Goal: Information Seeking & Learning: Learn about a topic

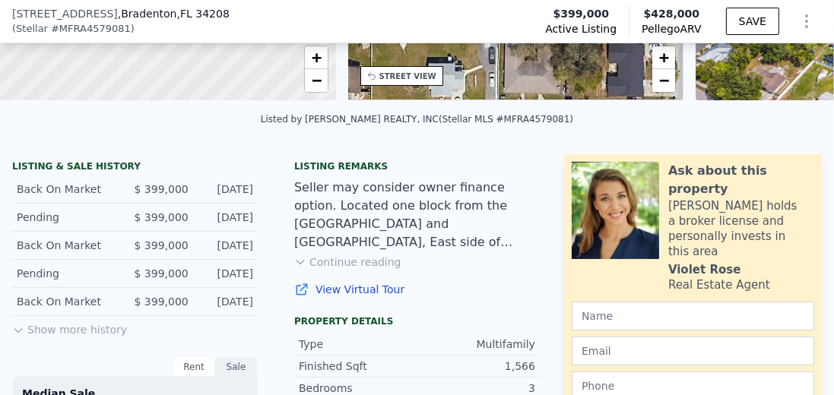
scroll to position [298, 0]
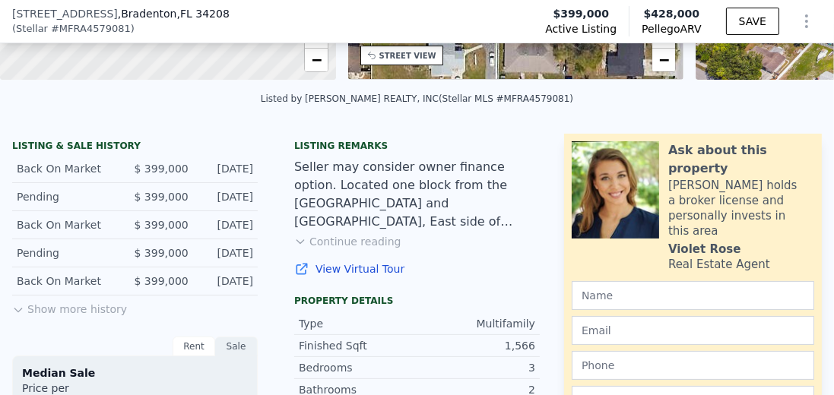
click at [92, 314] on button "Show more history" at bounding box center [69, 306] width 115 height 21
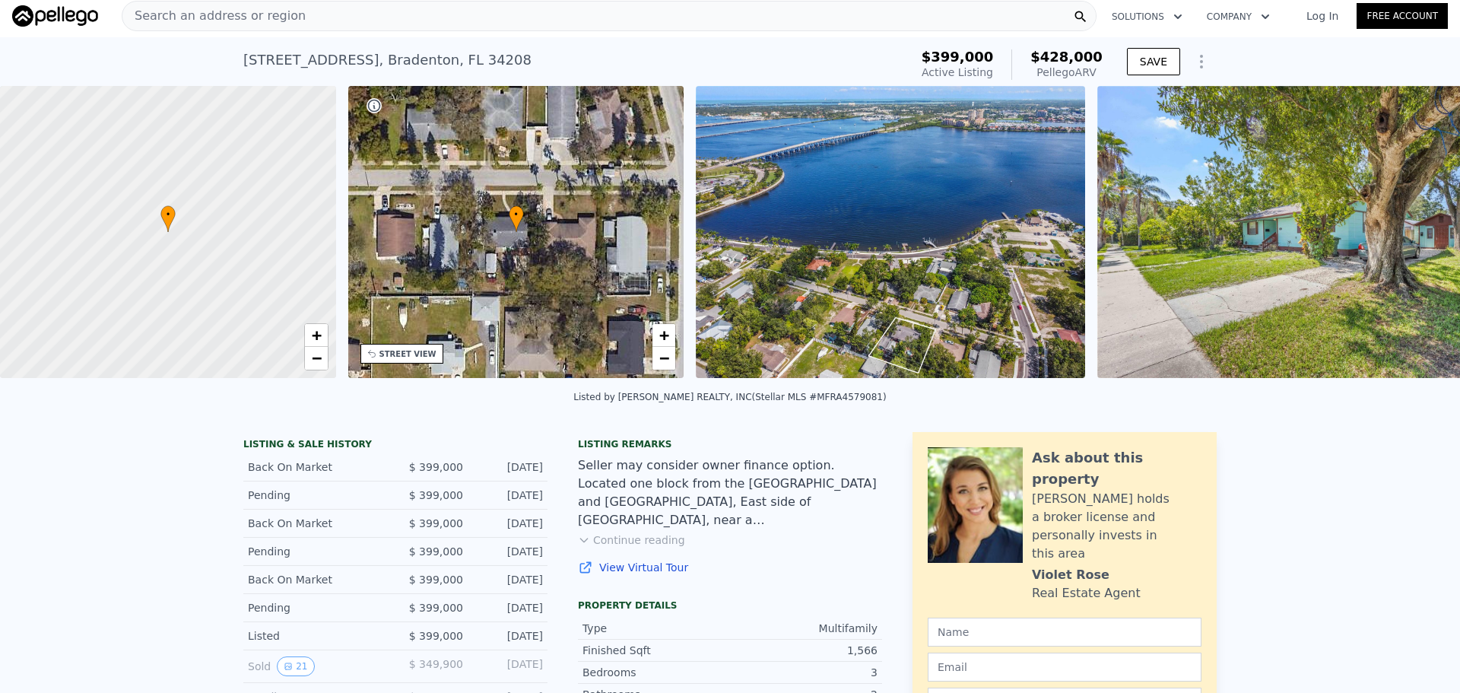
scroll to position [0, 6]
click at [293, 395] on button "21" at bounding box center [295, 666] width 37 height 20
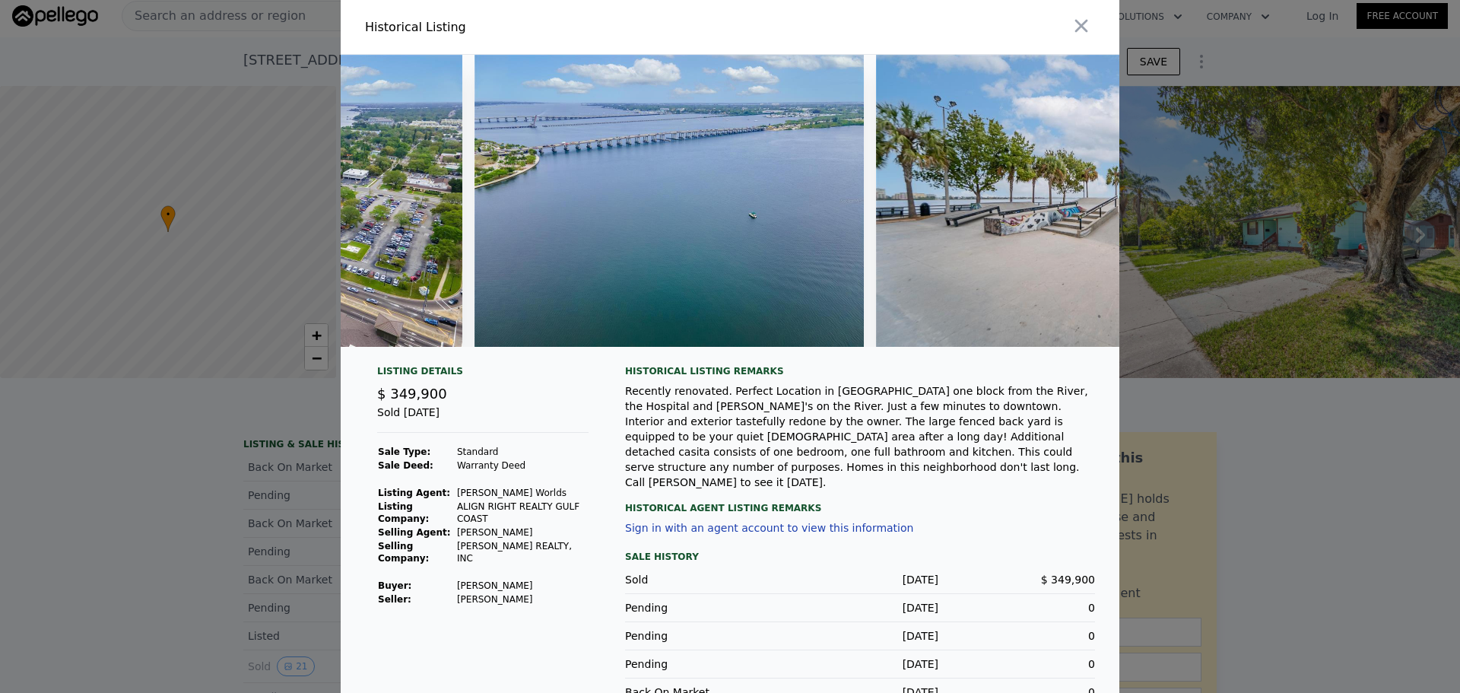
scroll to position [0, 8201]
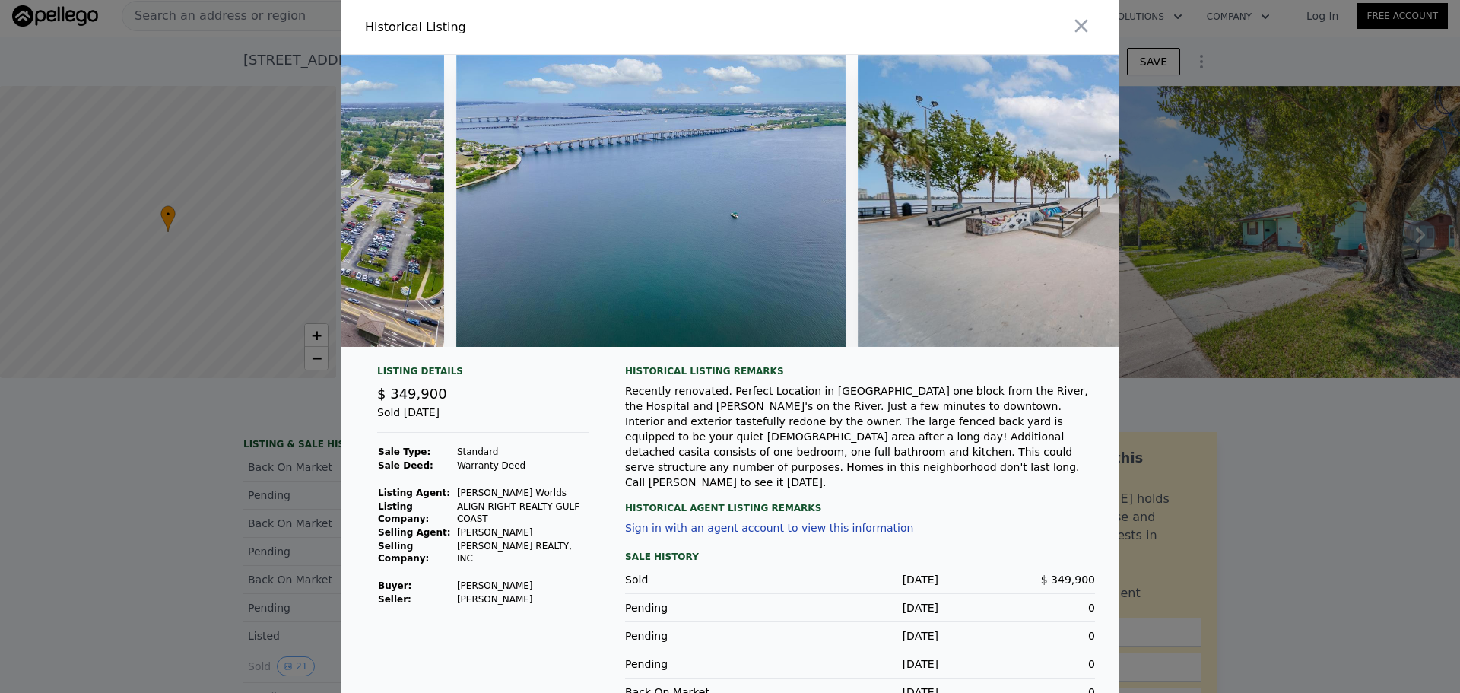
click at [833, 395] on div at bounding box center [730, 346] width 1460 height 693
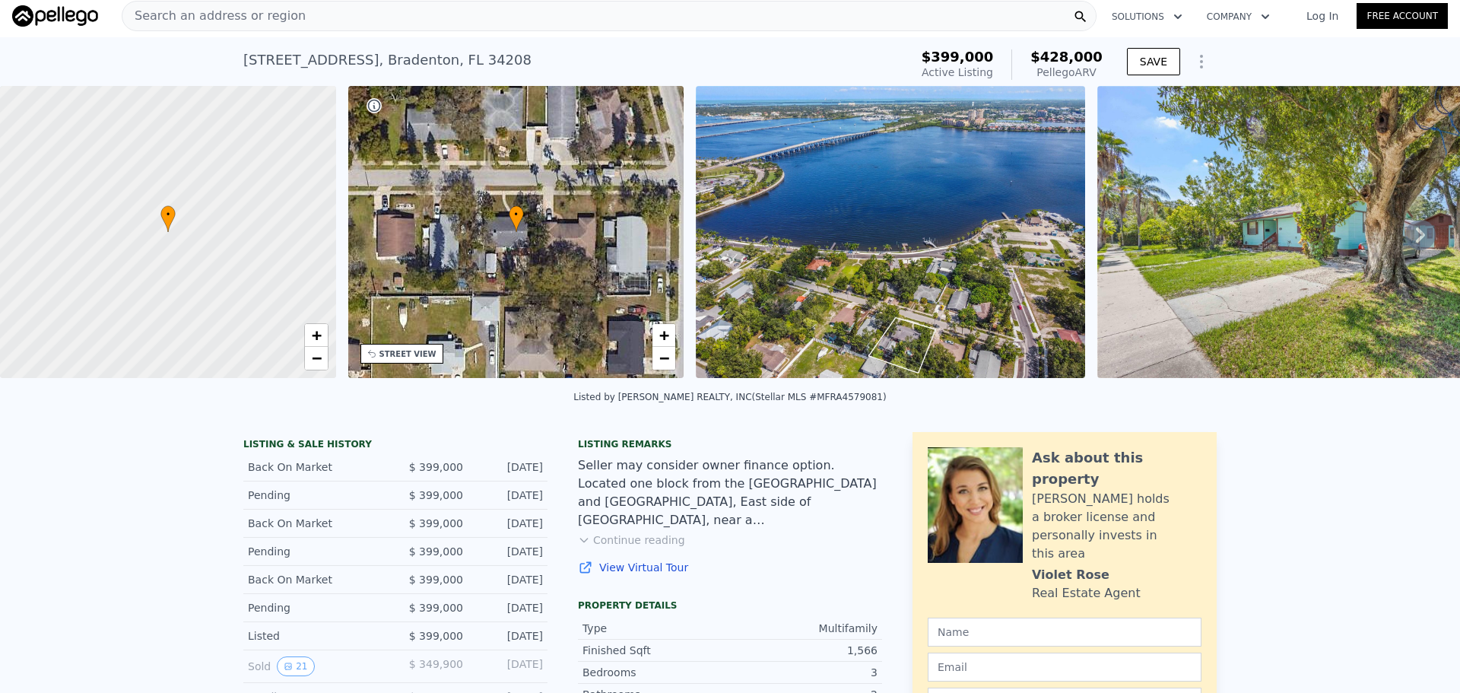
scroll to position [0, 0]
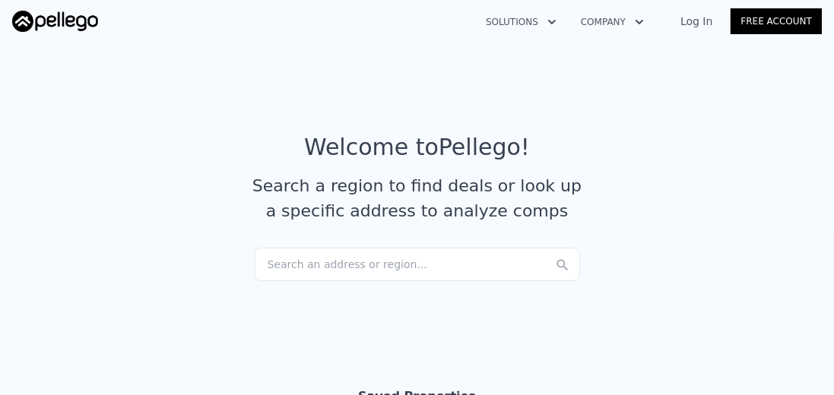
click at [356, 259] on div "Search an address or region..." at bounding box center [417, 264] width 325 height 33
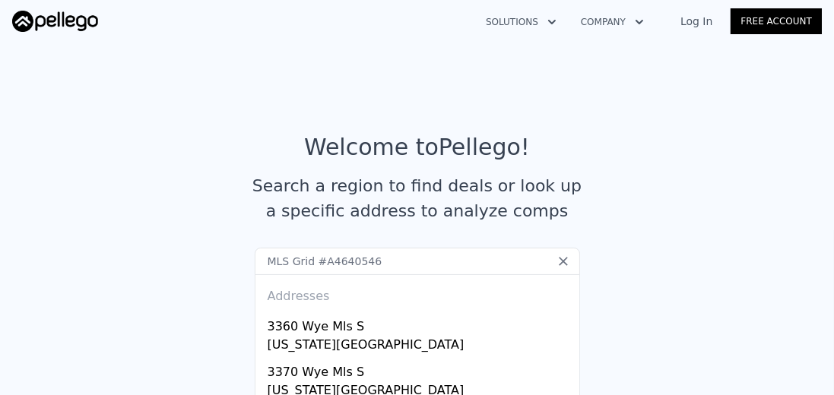
type input "MLS Grid #A4640546"
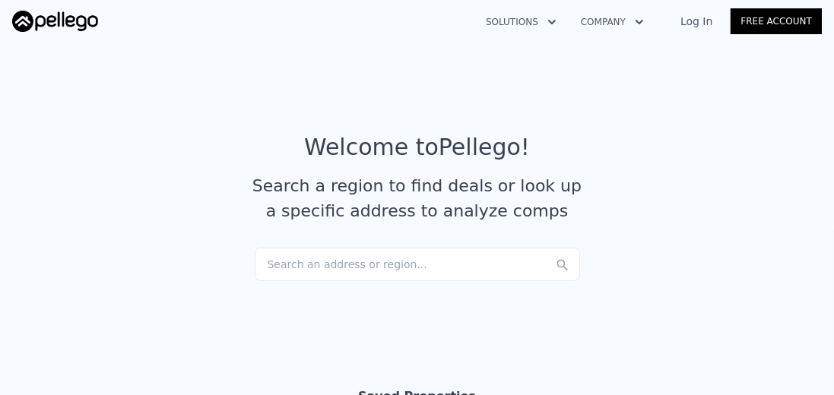
click at [56, 18] on img at bounding box center [55, 21] width 86 height 21
click at [315, 262] on div "Search an address or region..." at bounding box center [417, 264] width 325 height 33
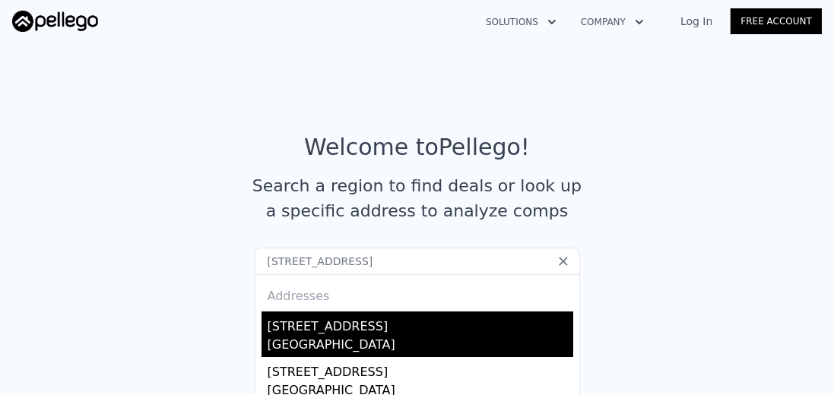
type input "708 22nd St W, Bradenton, FL 34205"
click at [351, 332] on div "[STREET_ADDRESS]" at bounding box center [421, 324] width 306 height 24
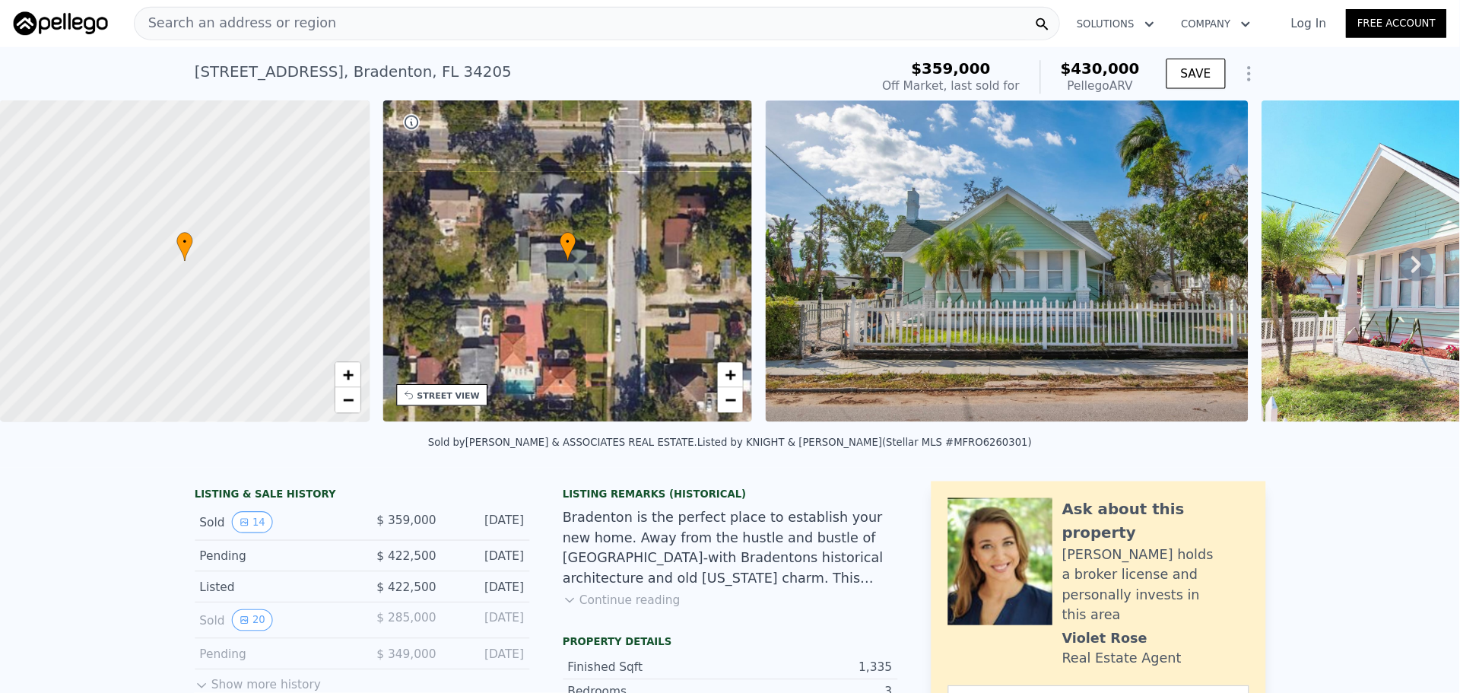
scroll to position [0, 6]
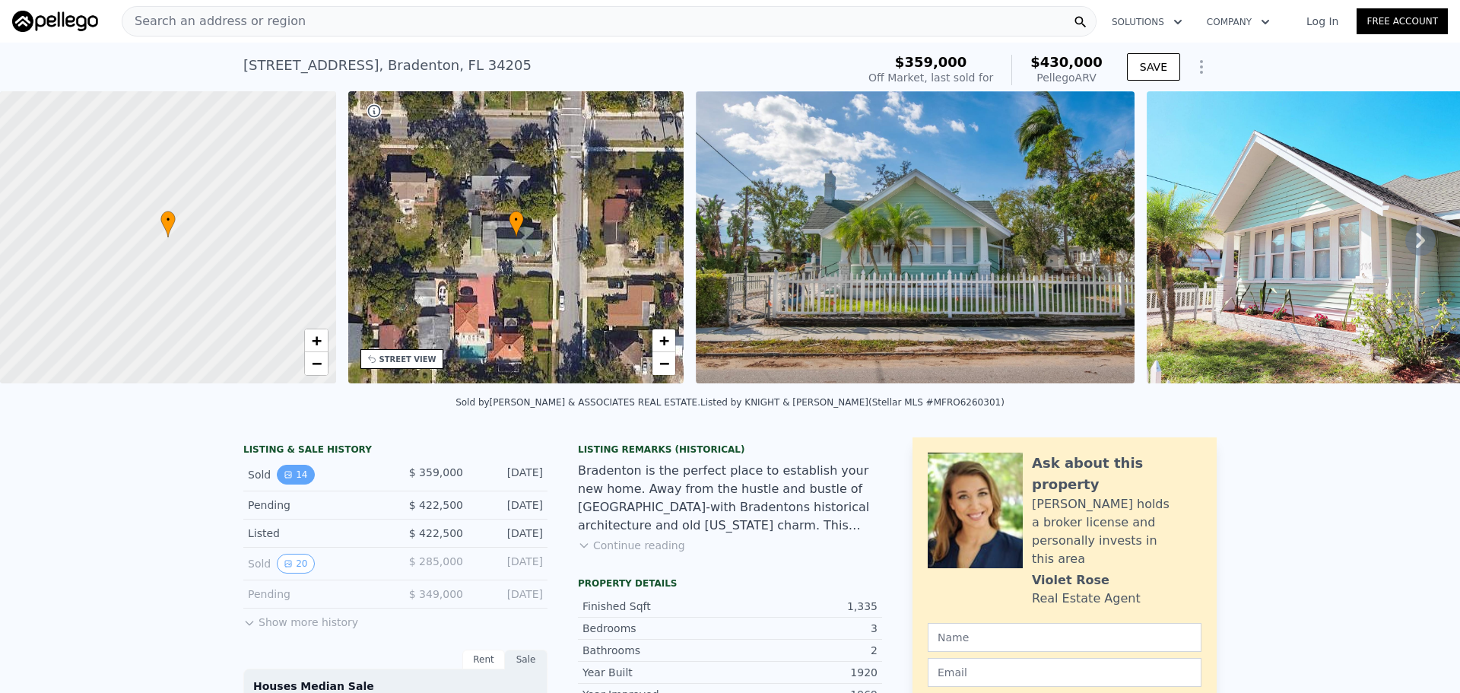
click at [289, 395] on button "14" at bounding box center [295, 474] width 37 height 20
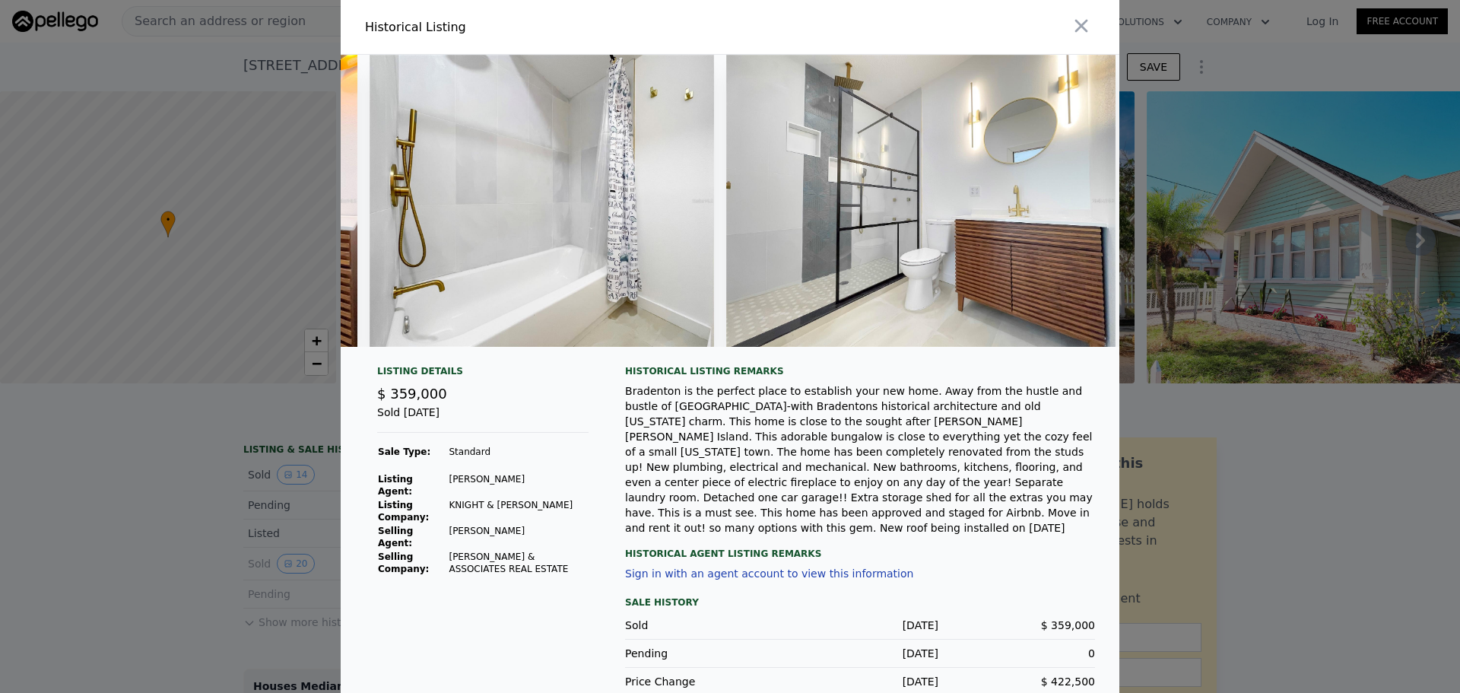
scroll to position [0, 5261]
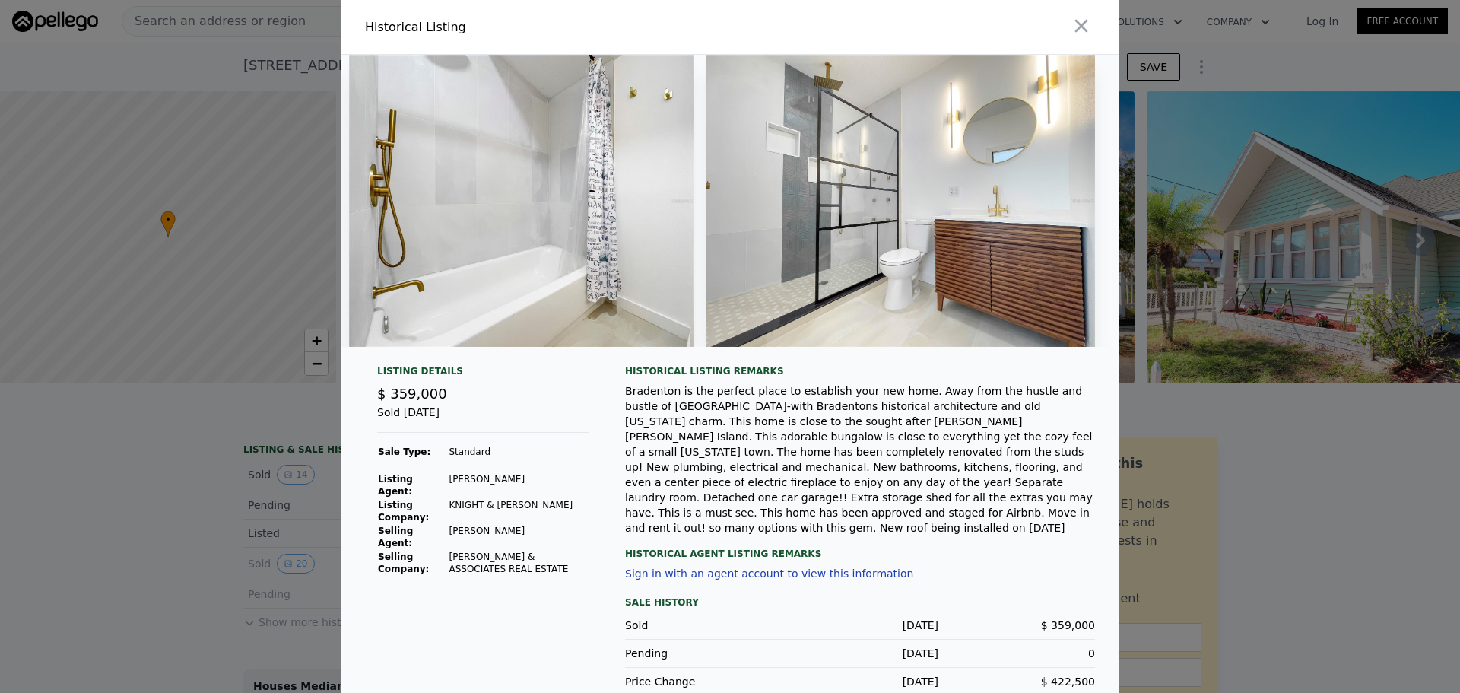
click at [833, 395] on div "Bradenton is the perfect place to establish your new home. Away from the hustle…" at bounding box center [860, 459] width 470 height 152
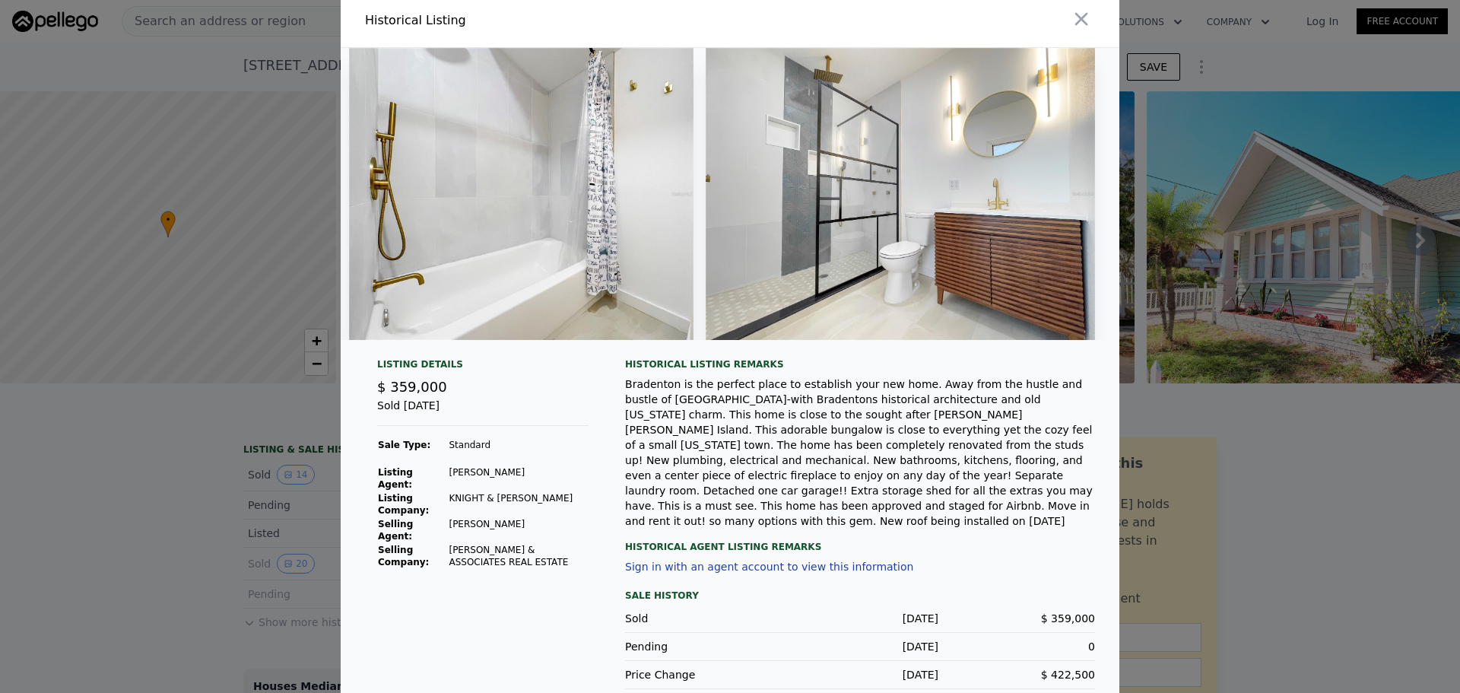
scroll to position [8, 0]
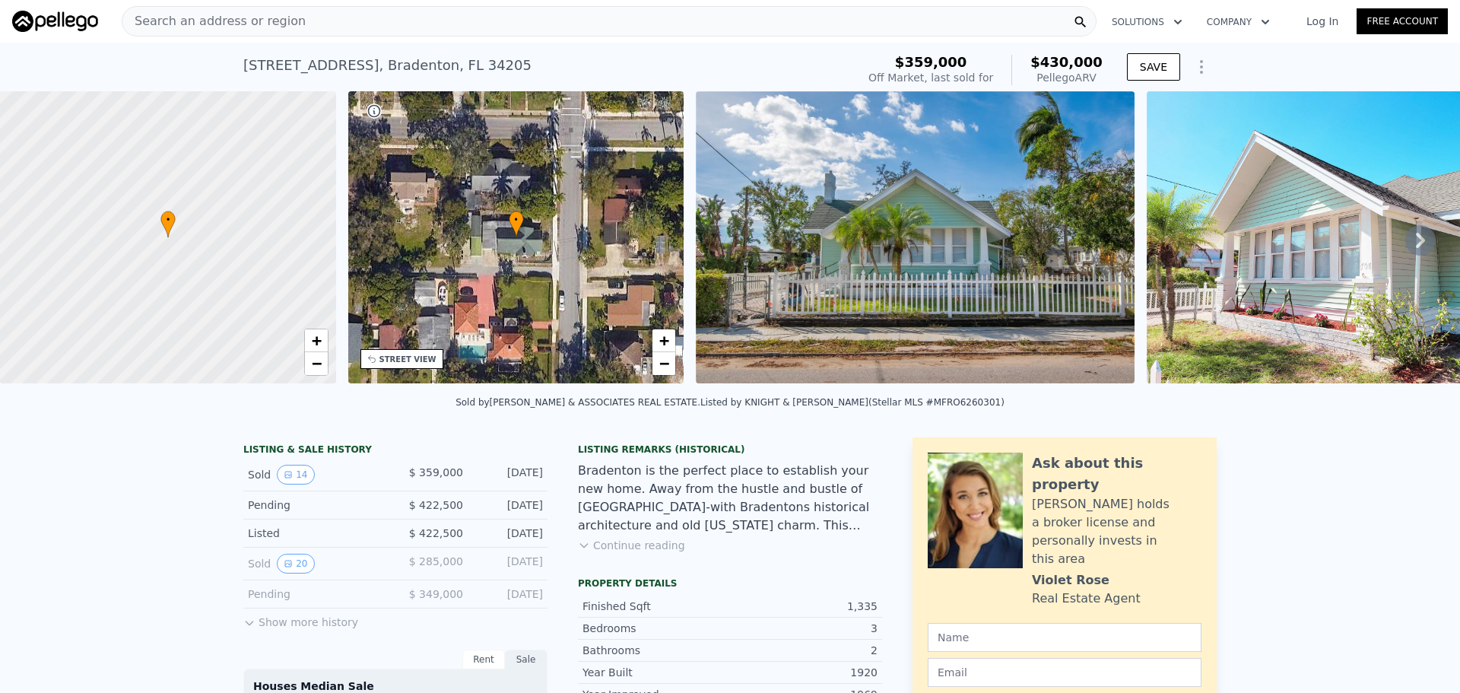
click at [626, 395] on button "Continue reading" at bounding box center [631, 544] width 107 height 15
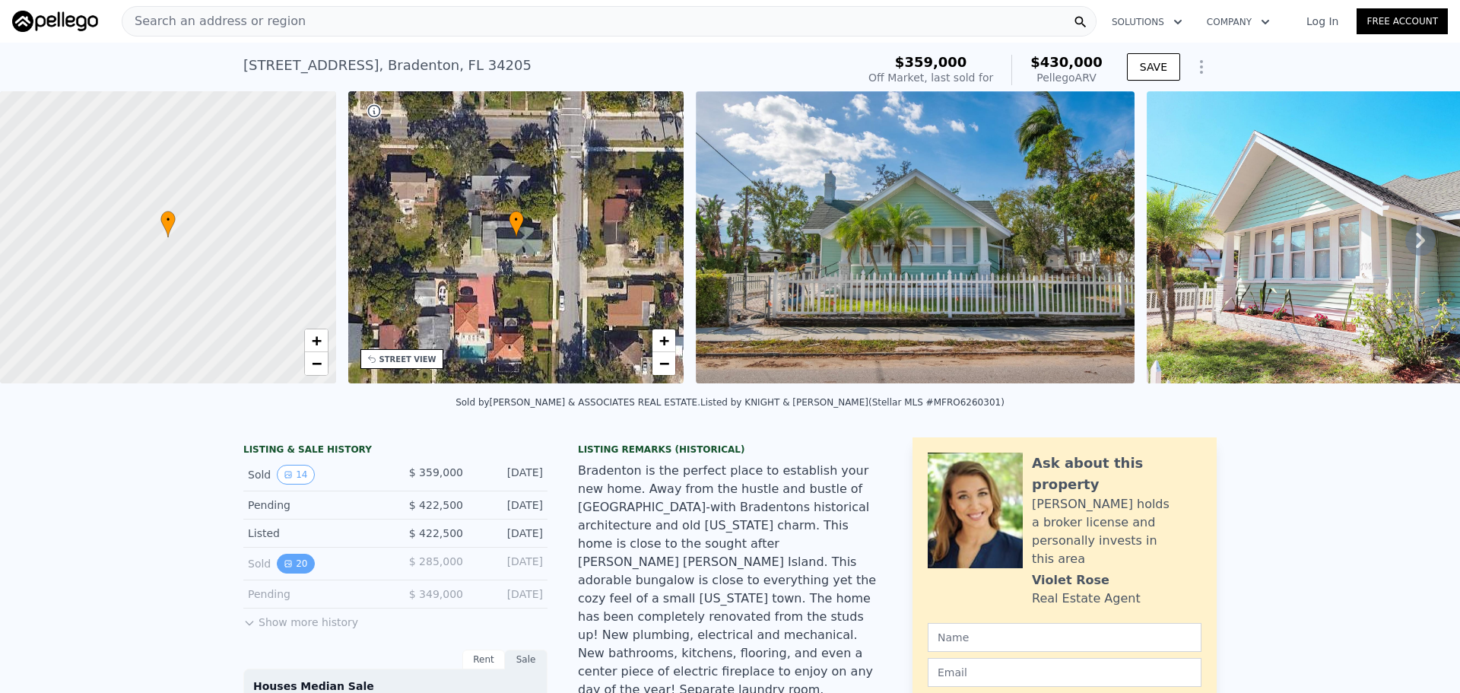
click at [295, 395] on button "20" at bounding box center [295, 563] width 37 height 20
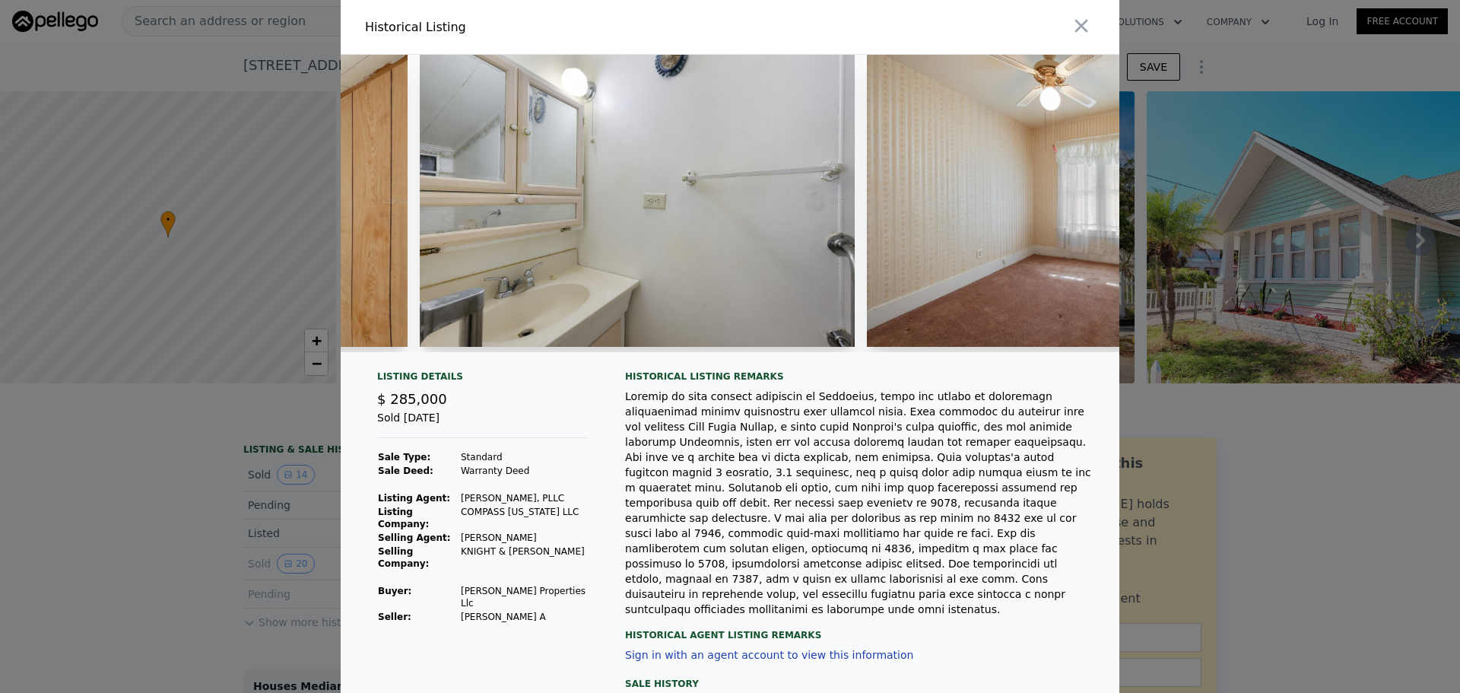
scroll to position [0, 5878]
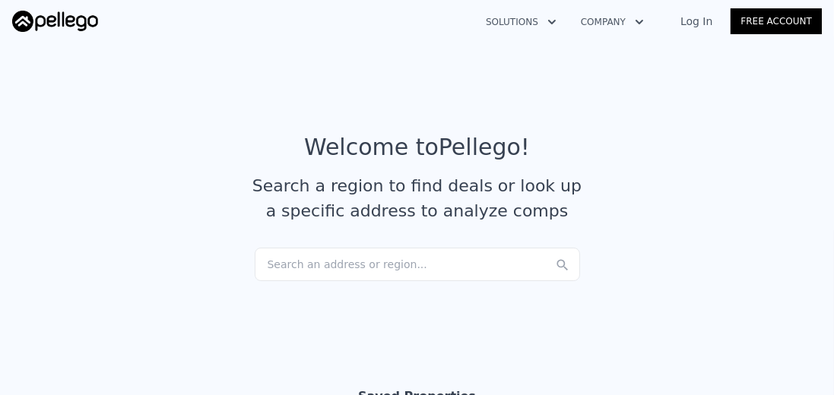
click at [334, 259] on div "Search an address or region..." at bounding box center [417, 264] width 325 height 33
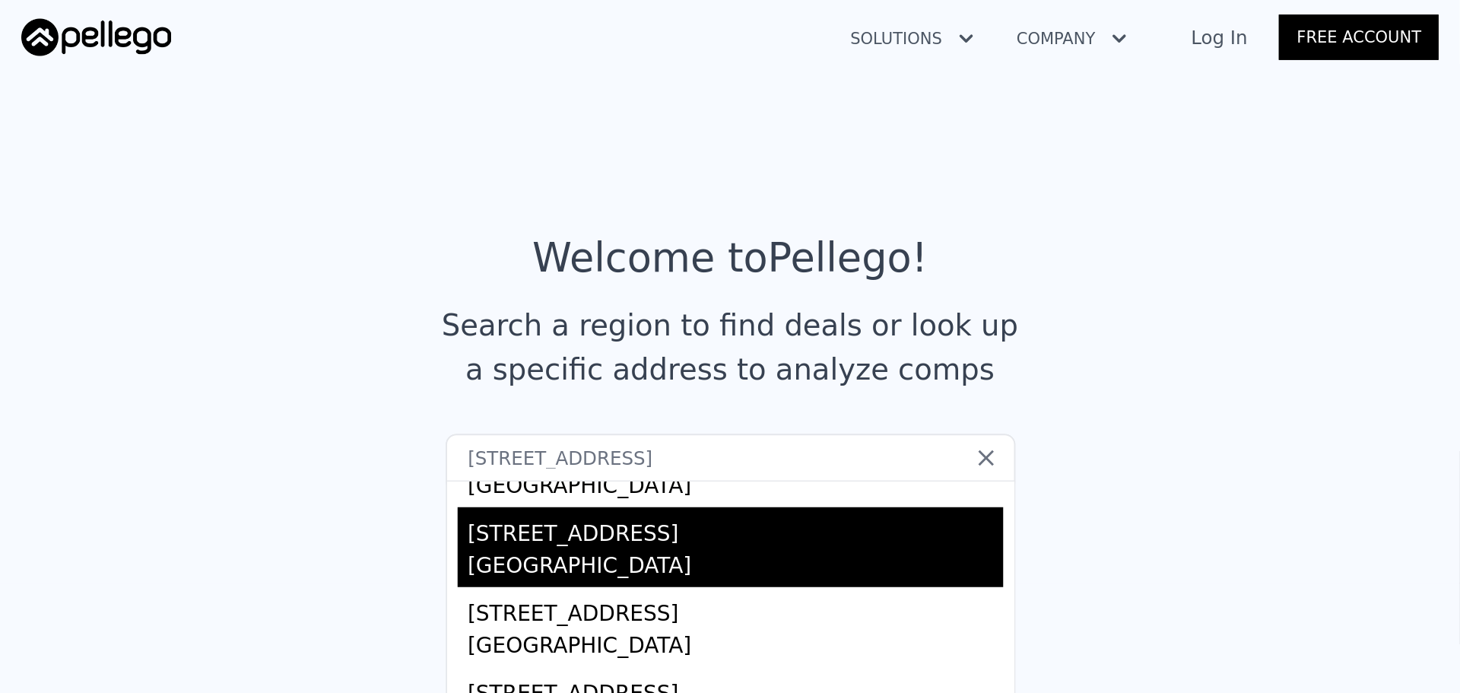
scroll to position [173, 0]
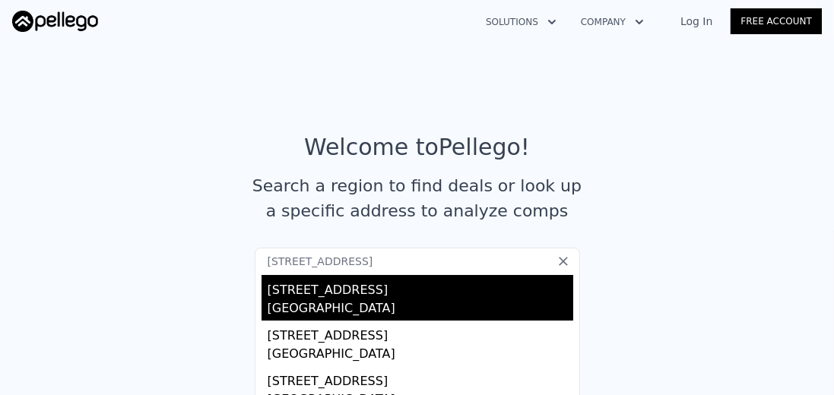
type input "[STREET_ADDRESS]"
click at [355, 306] on div "[GEOGRAPHIC_DATA]" at bounding box center [421, 310] width 306 height 21
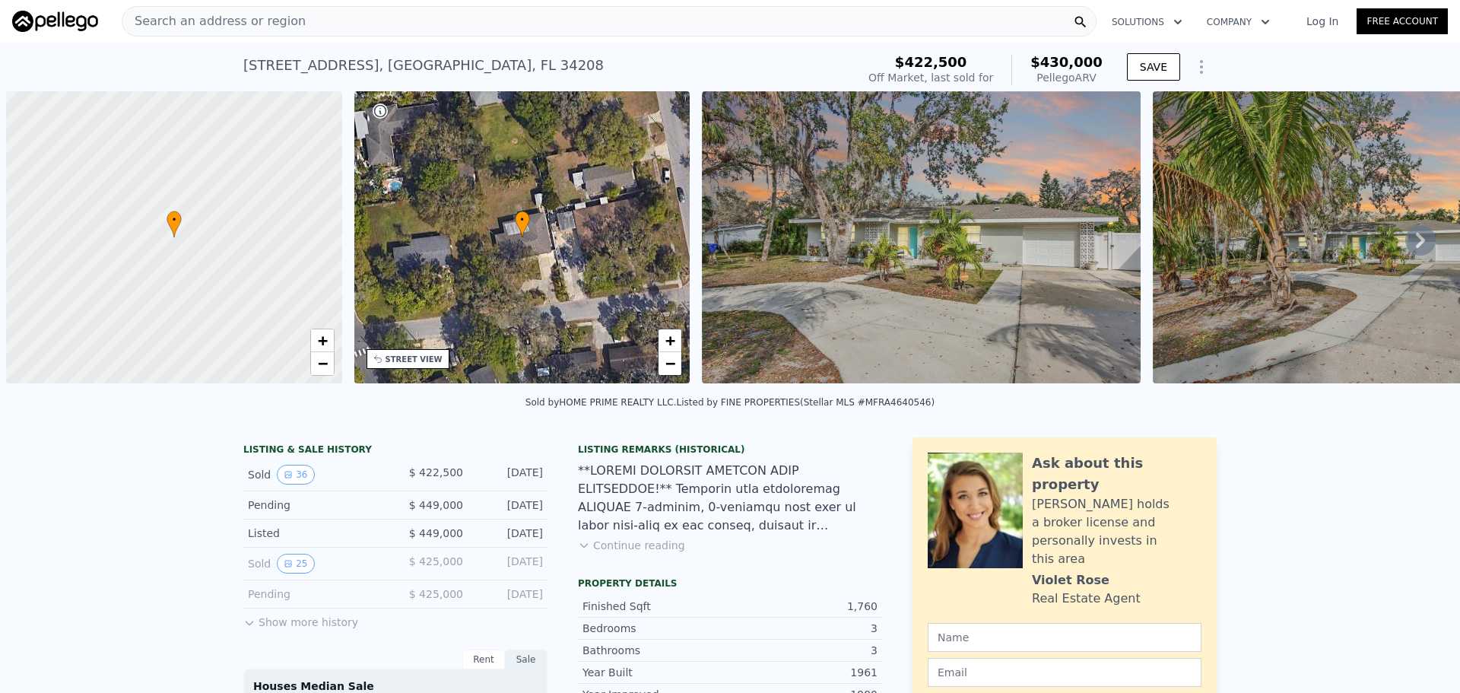
scroll to position [0, 6]
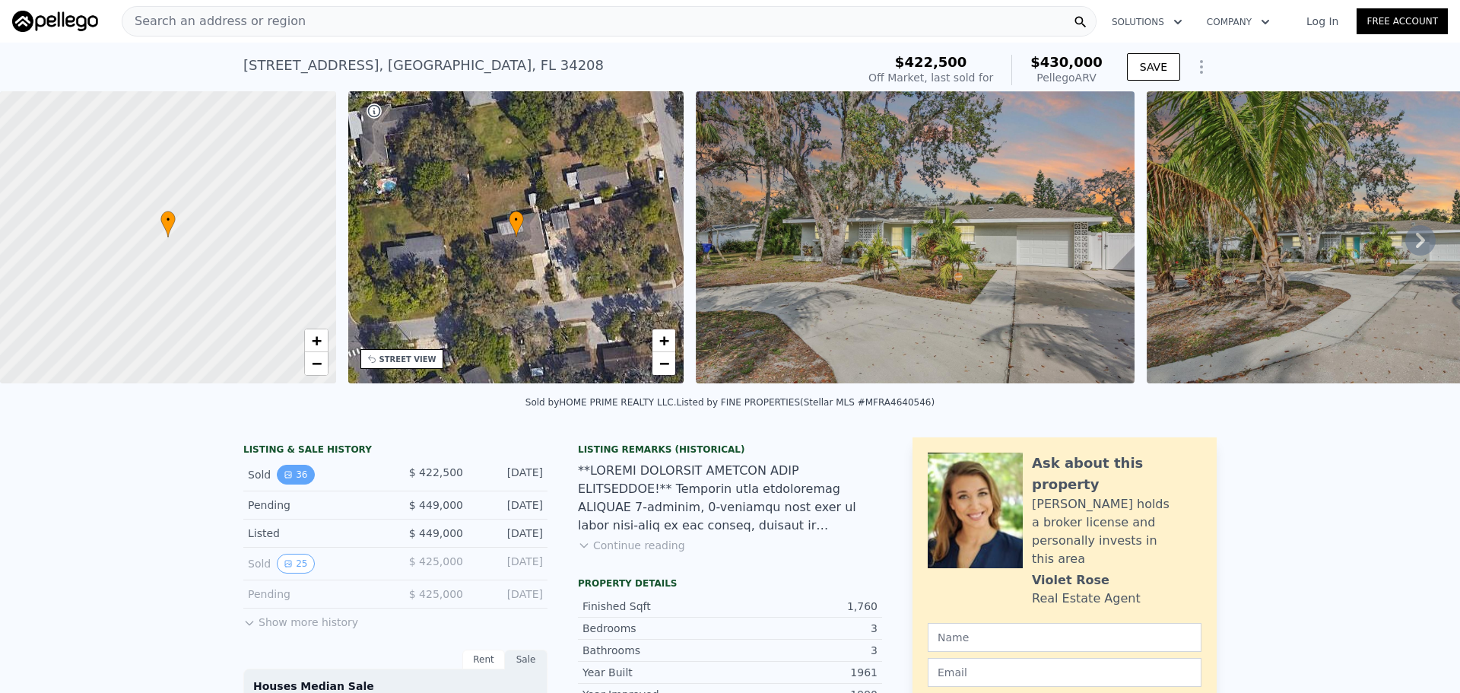
click at [289, 395] on button "36" at bounding box center [295, 474] width 37 height 20
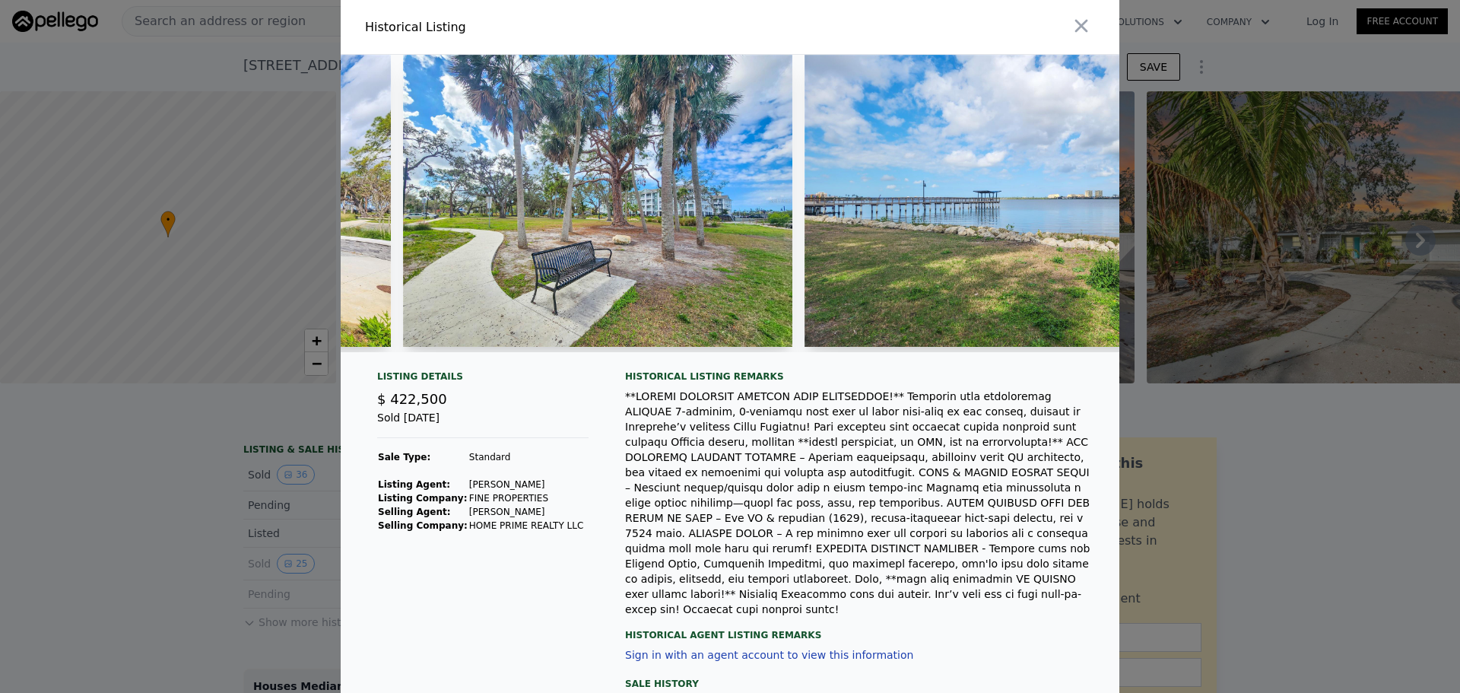
scroll to position [0, 14823]
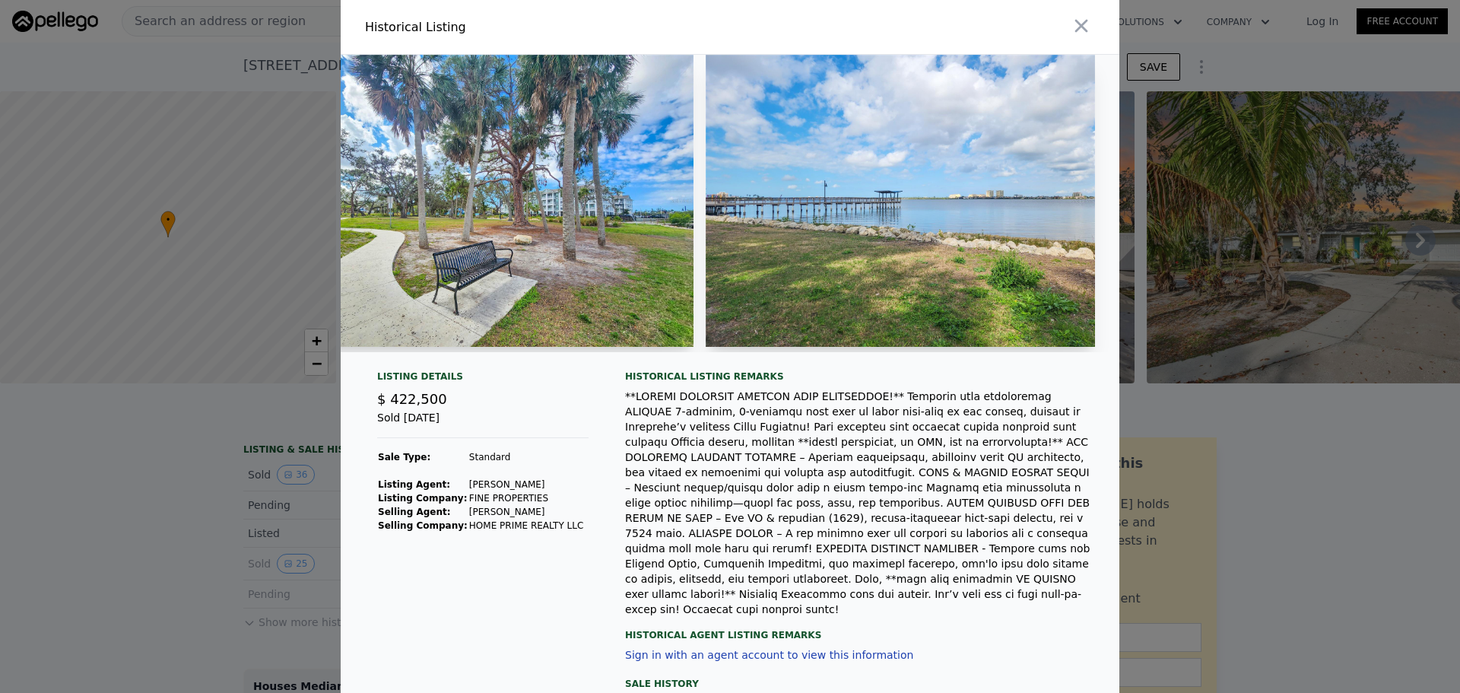
click at [793, 395] on div at bounding box center [860, 502] width 470 height 228
drag, startPoint x: 645, startPoint y: 531, endPoint x: 713, endPoint y: 528, distance: 67.7
click at [713, 395] on div at bounding box center [860, 502] width 470 height 228
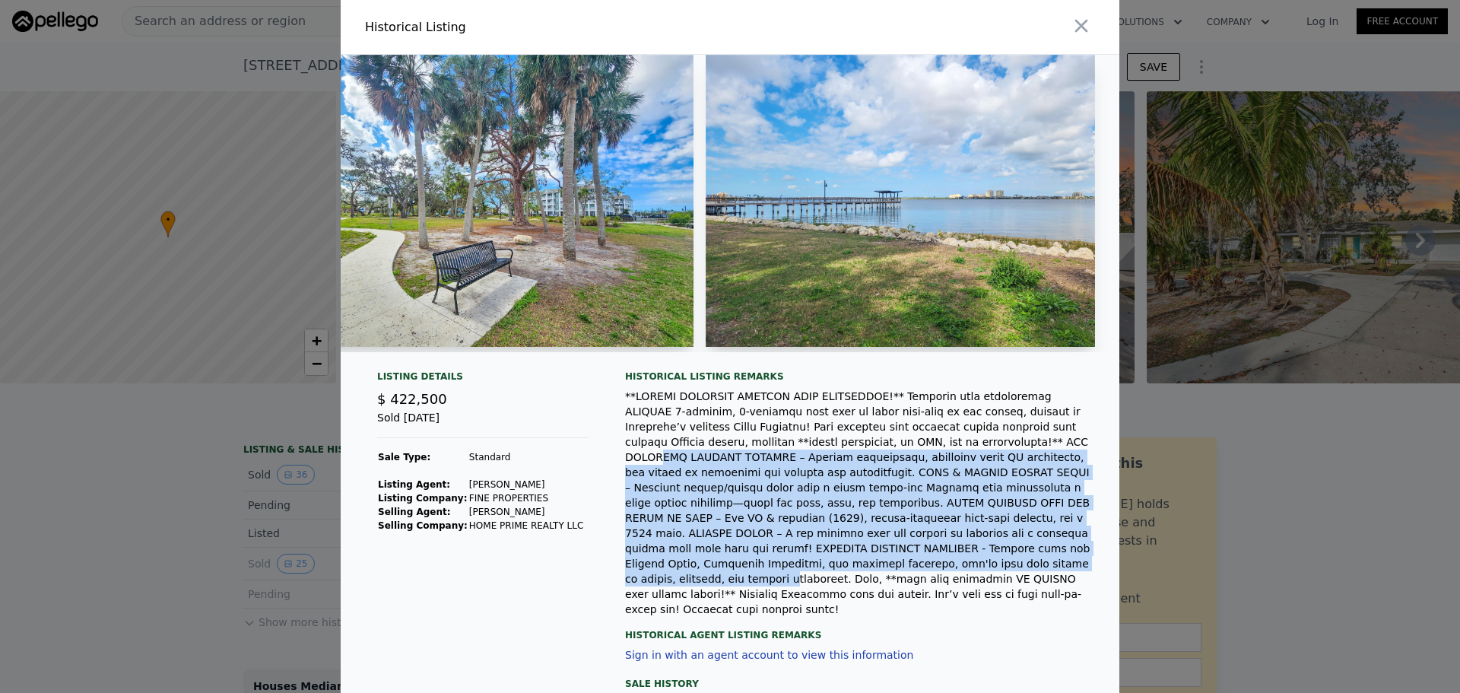
drag, startPoint x: 794, startPoint y: 453, endPoint x: 829, endPoint y: 563, distance: 115.9
click at [829, 395] on div at bounding box center [860, 502] width 470 height 228
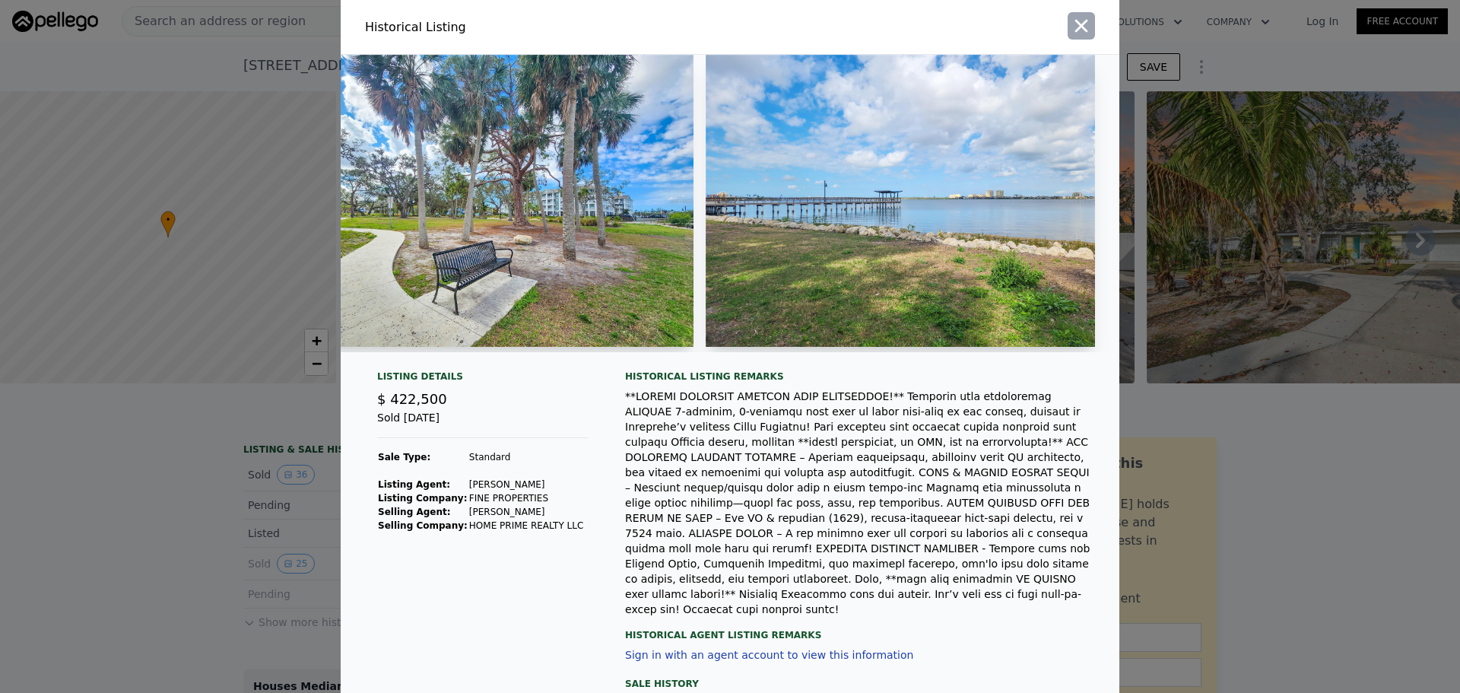
click at [833, 30] on icon "button" at bounding box center [1080, 25] width 21 height 21
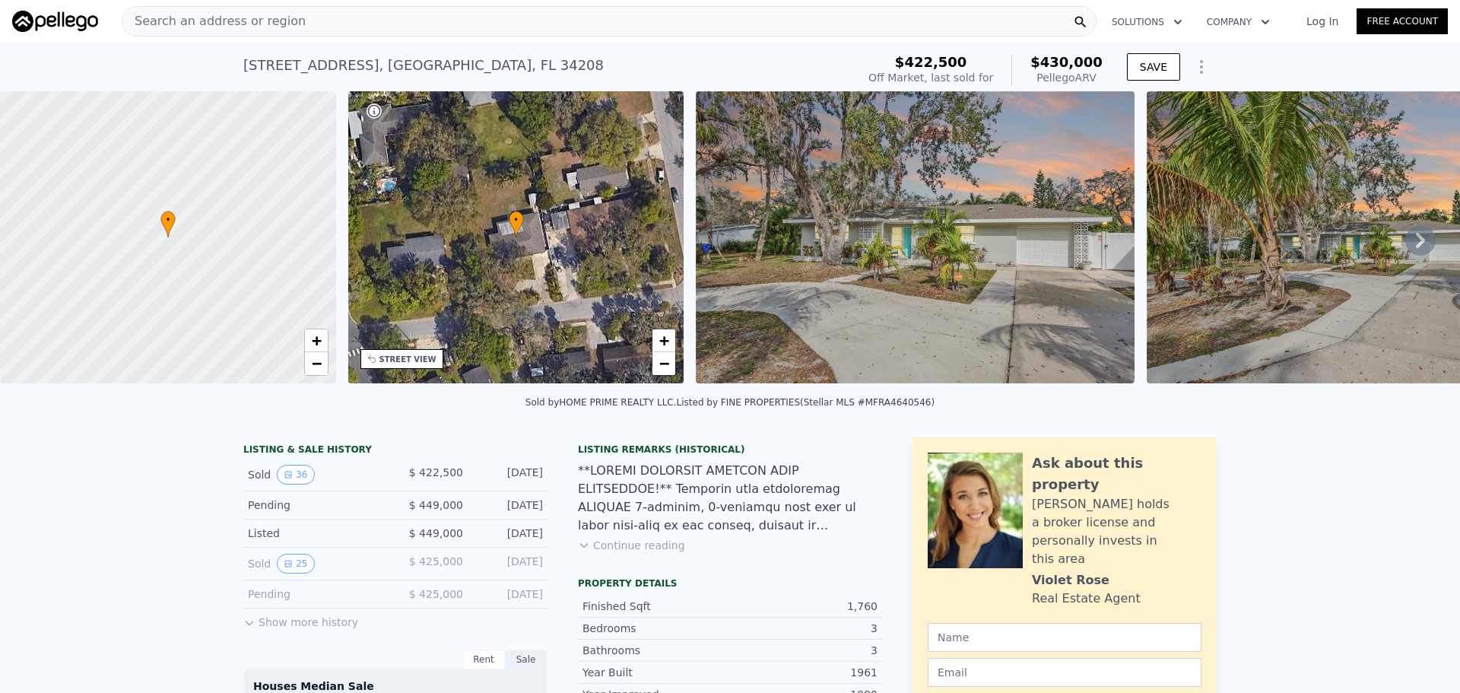
click at [674, 395] on div at bounding box center [730, 497] width 304 height 73
click at [416, 22] on div "Search an address or region" at bounding box center [609, 21] width 975 height 30
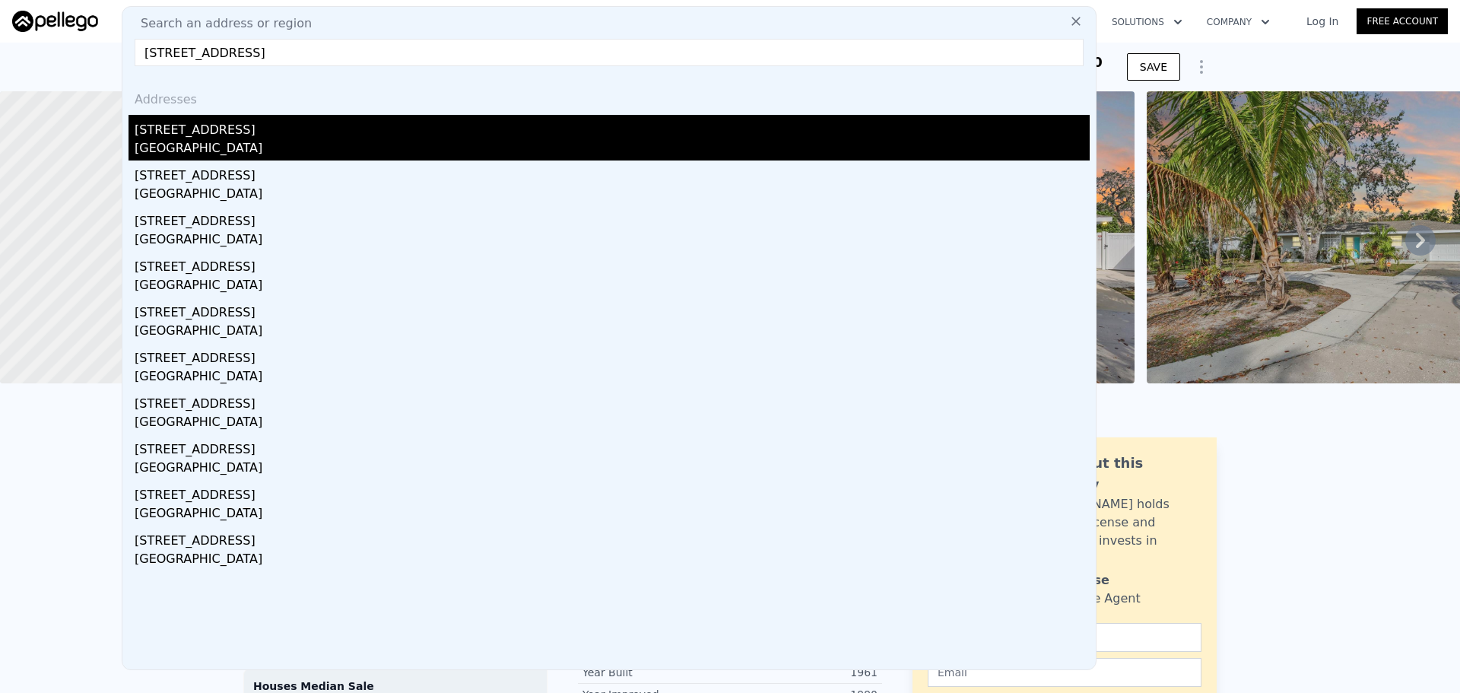
type input "1114 7th Ave E, Bradenton, FL 34208"
click at [324, 144] on div "Bradenton, FL 34208" at bounding box center [612, 149] width 955 height 21
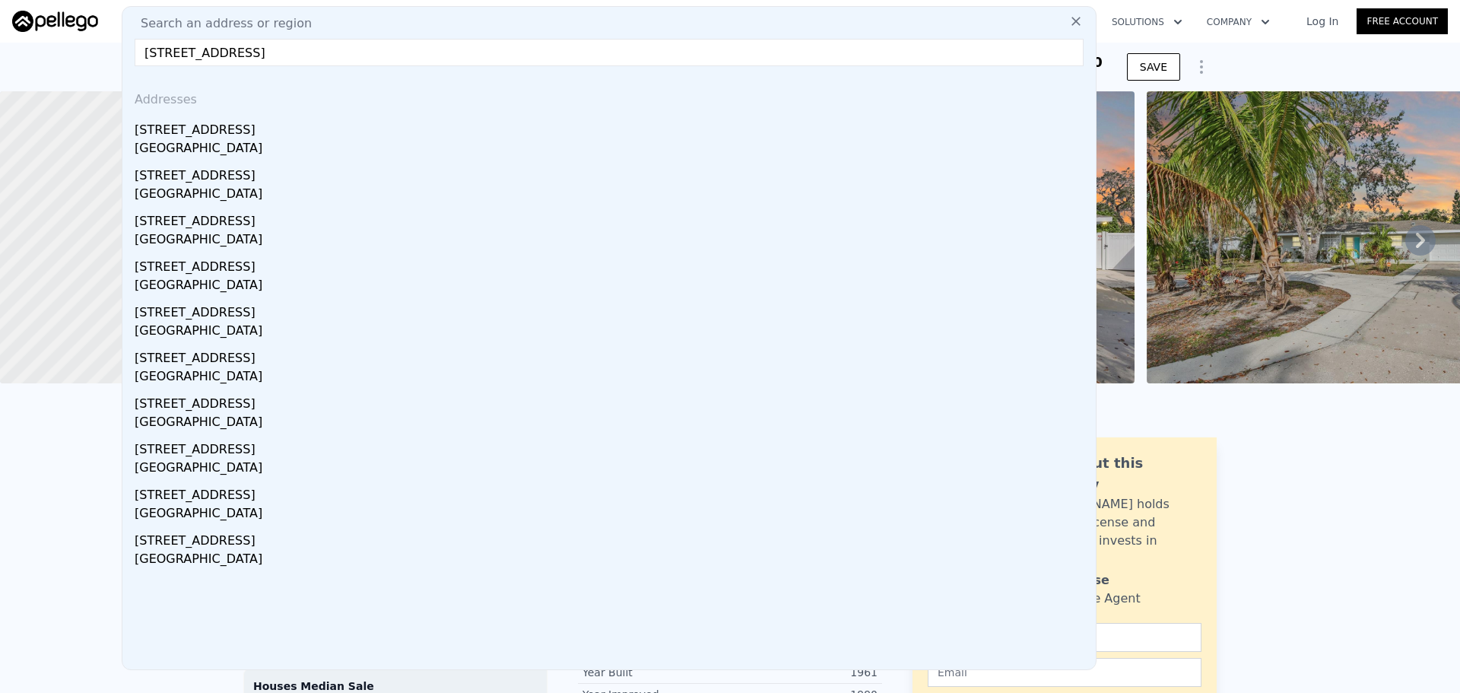
click at [214, 142] on div at bounding box center [168, 237] width 403 height 350
click at [40, 24] on img at bounding box center [55, 21] width 86 height 21
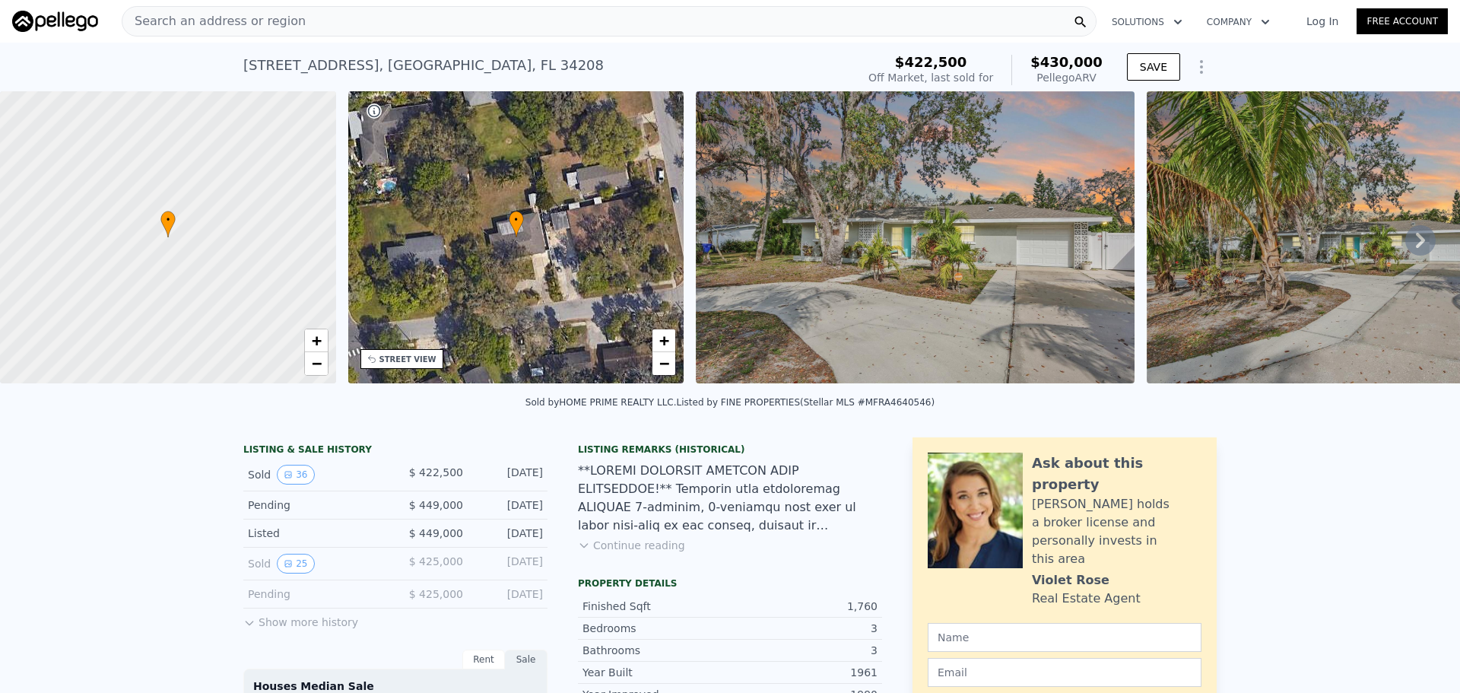
click at [322, 21] on div "Search an address or region" at bounding box center [609, 21] width 975 height 30
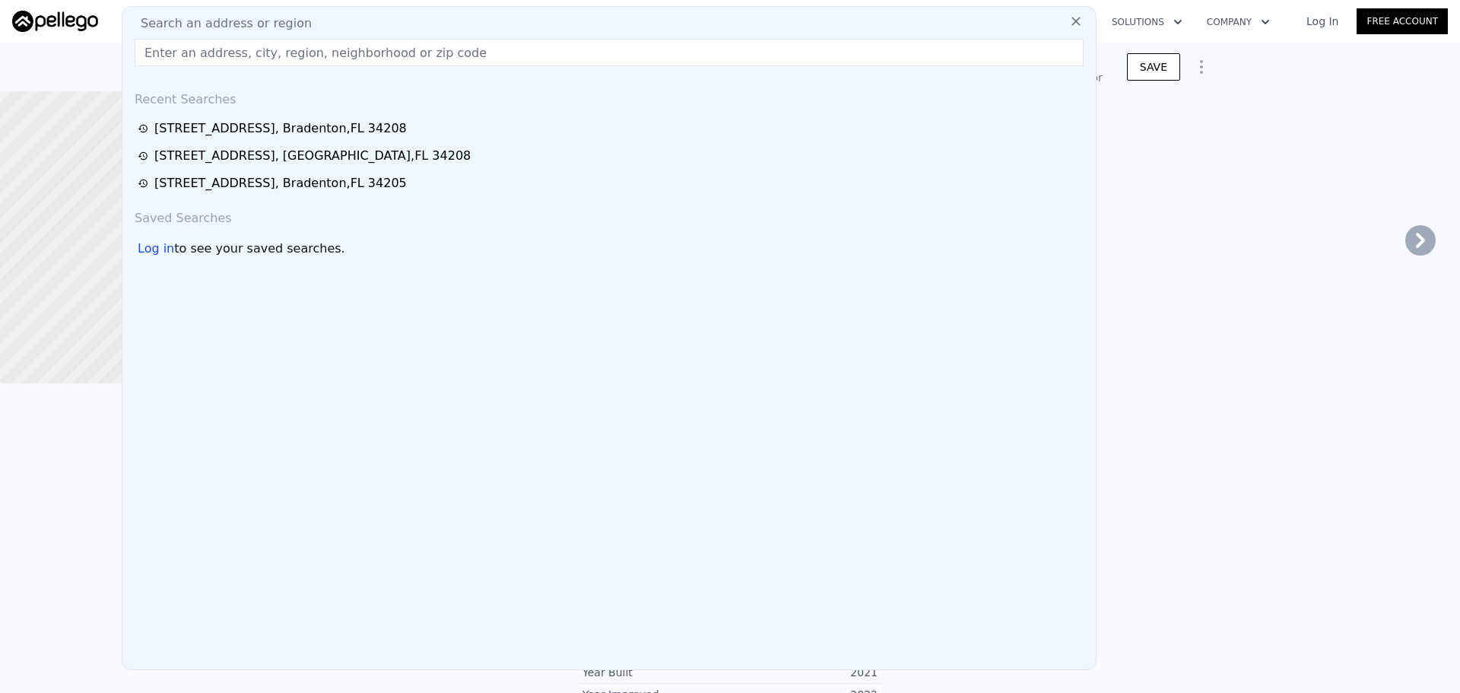
click at [302, 49] on input "text" at bounding box center [609, 52] width 949 height 27
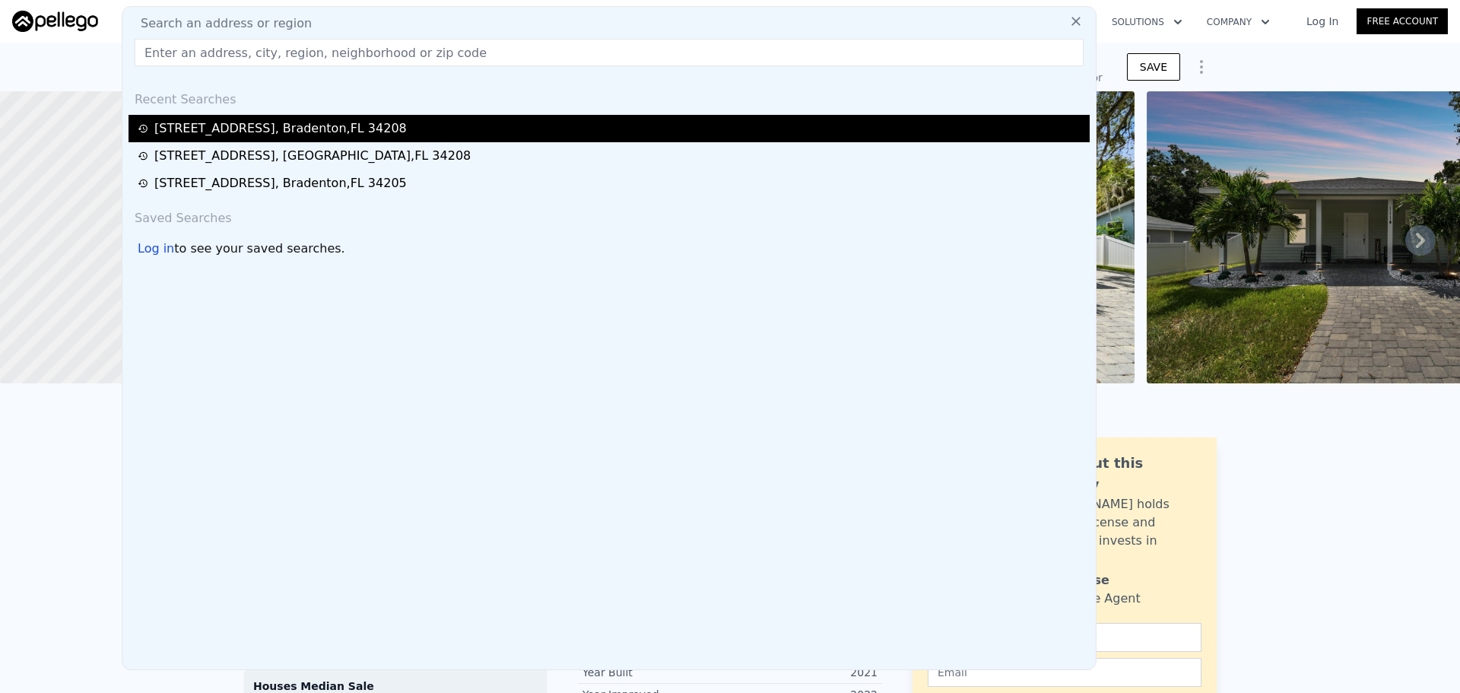
click at [282, 133] on div "1114 7th Ave E , Bradenton , FL 34208" at bounding box center [280, 128] width 252 height 18
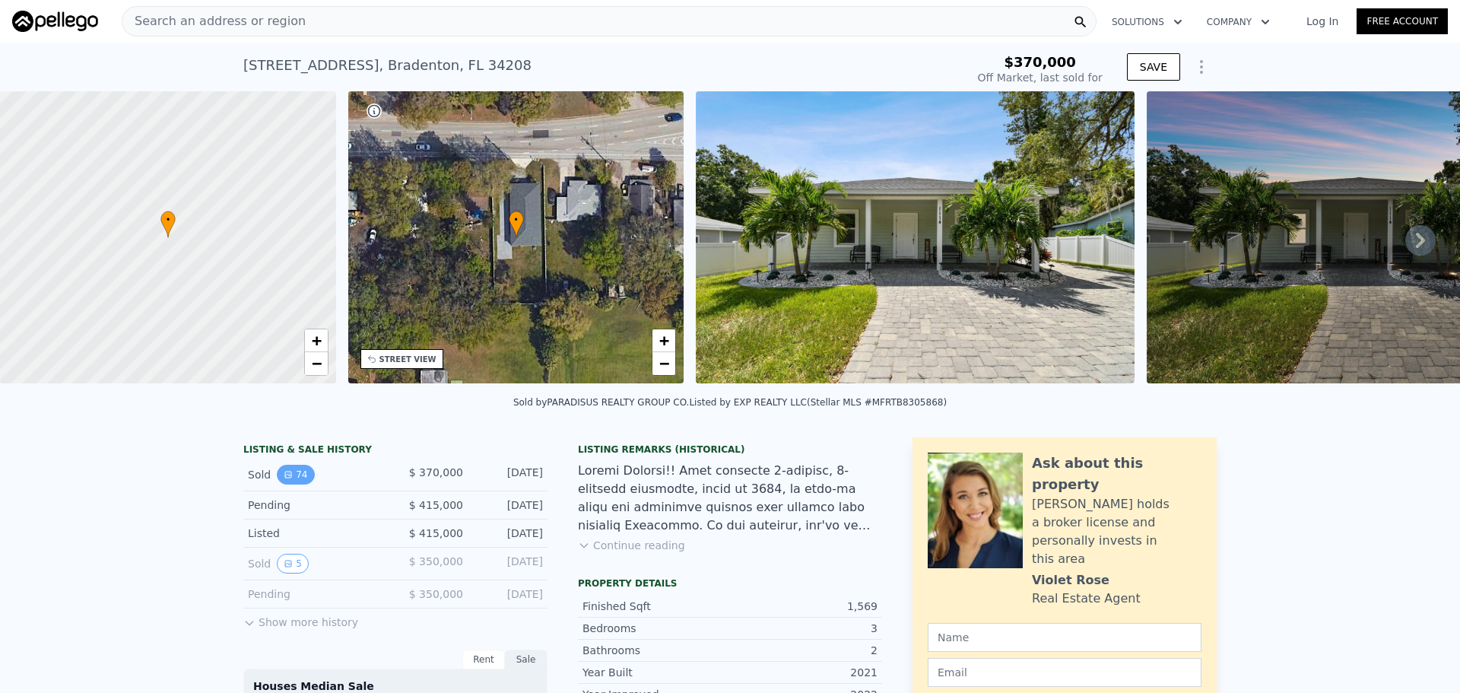
click at [291, 395] on button "74" at bounding box center [295, 474] width 37 height 20
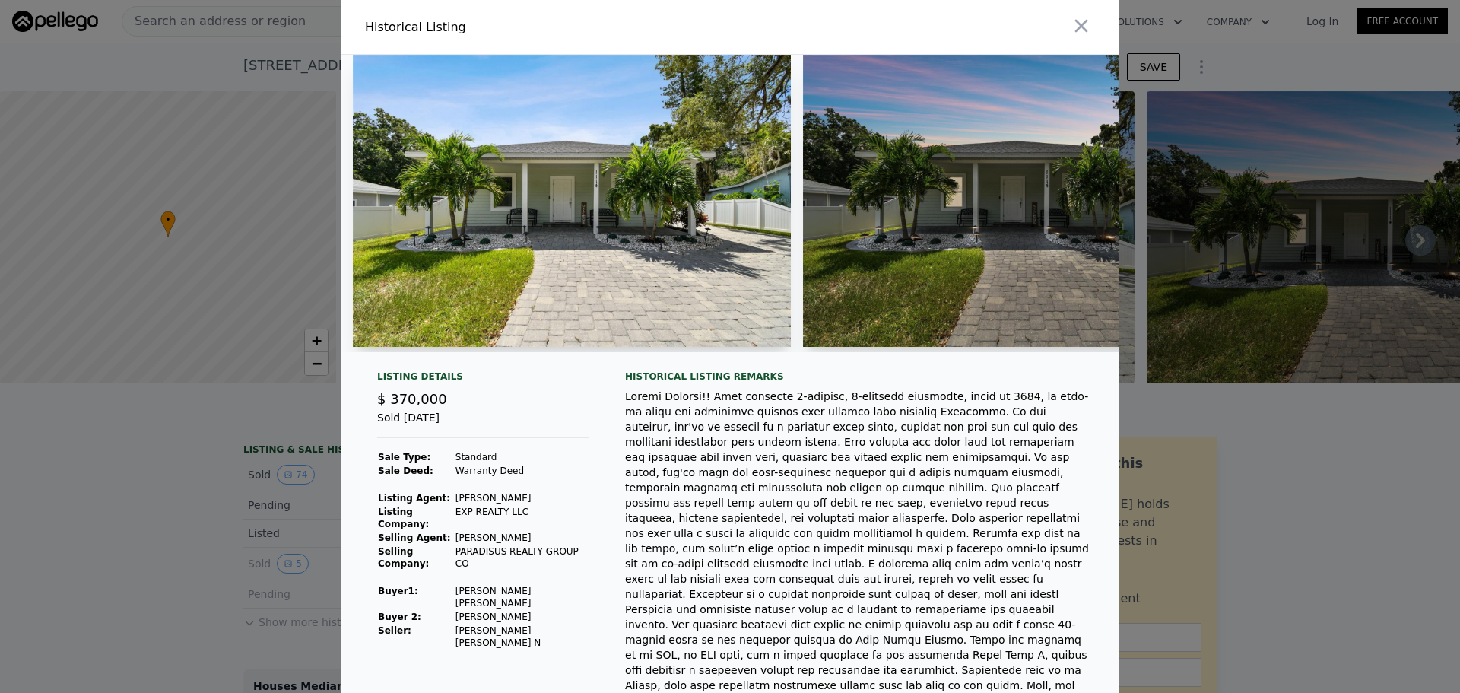
click at [253, 395] on div at bounding box center [730, 346] width 1460 height 693
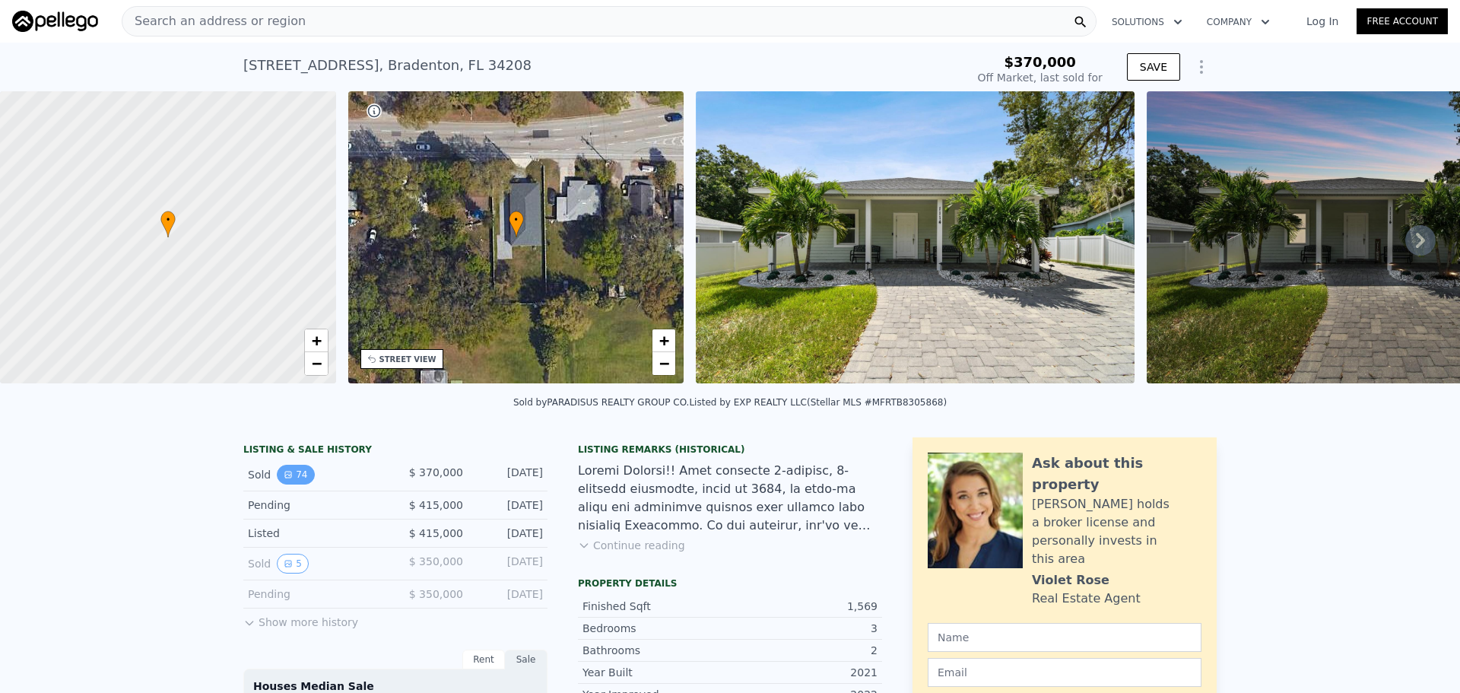
click at [296, 395] on button "74" at bounding box center [295, 474] width 37 height 20
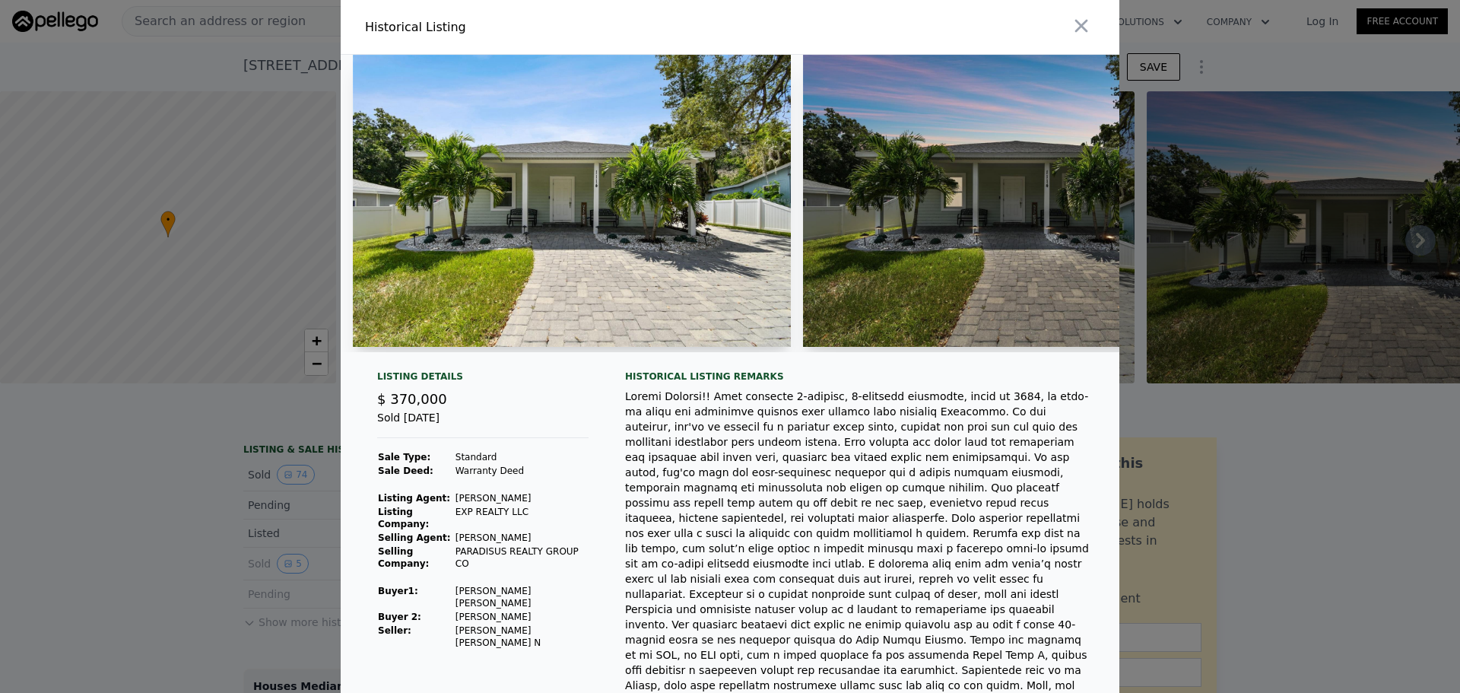
type input "$ 542,000"
type input "$ 115,702"
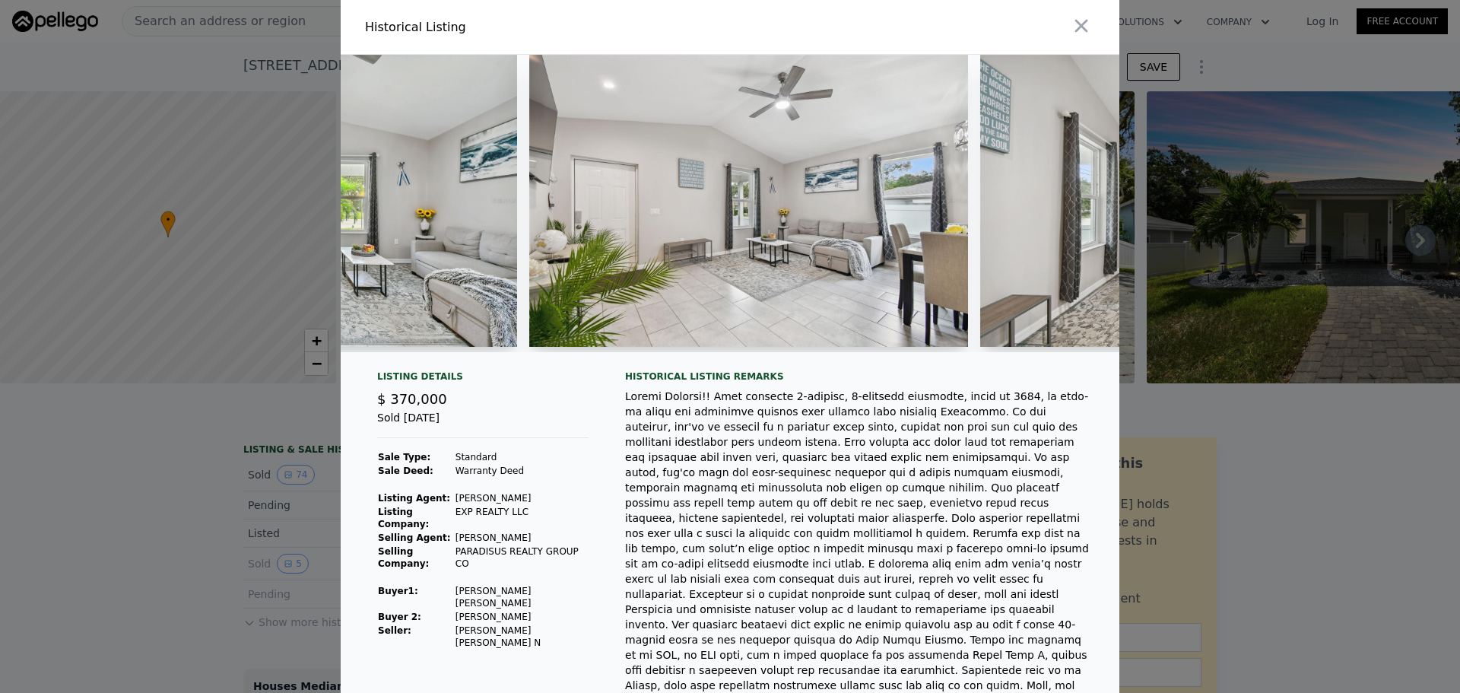
scroll to position [0, 15212]
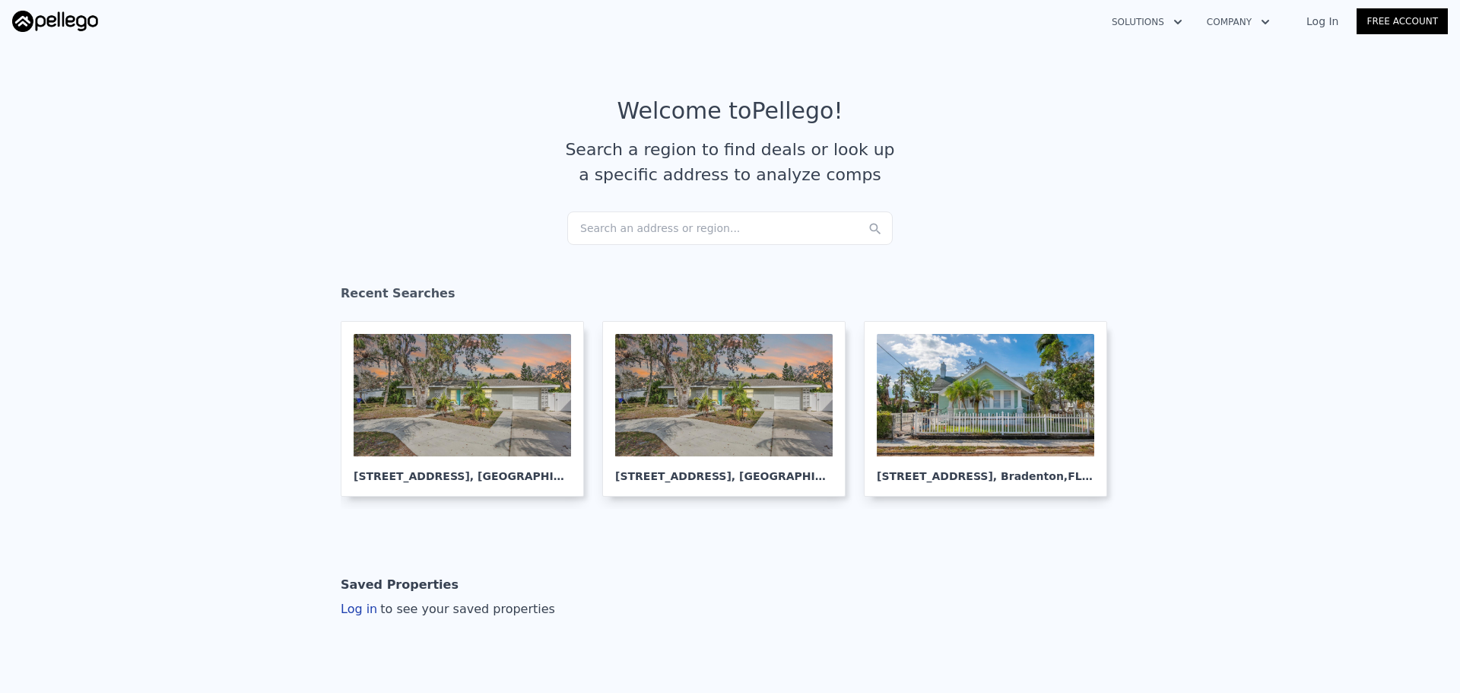
click at [621, 223] on div "Search an address or region..." at bounding box center [729, 227] width 325 height 33
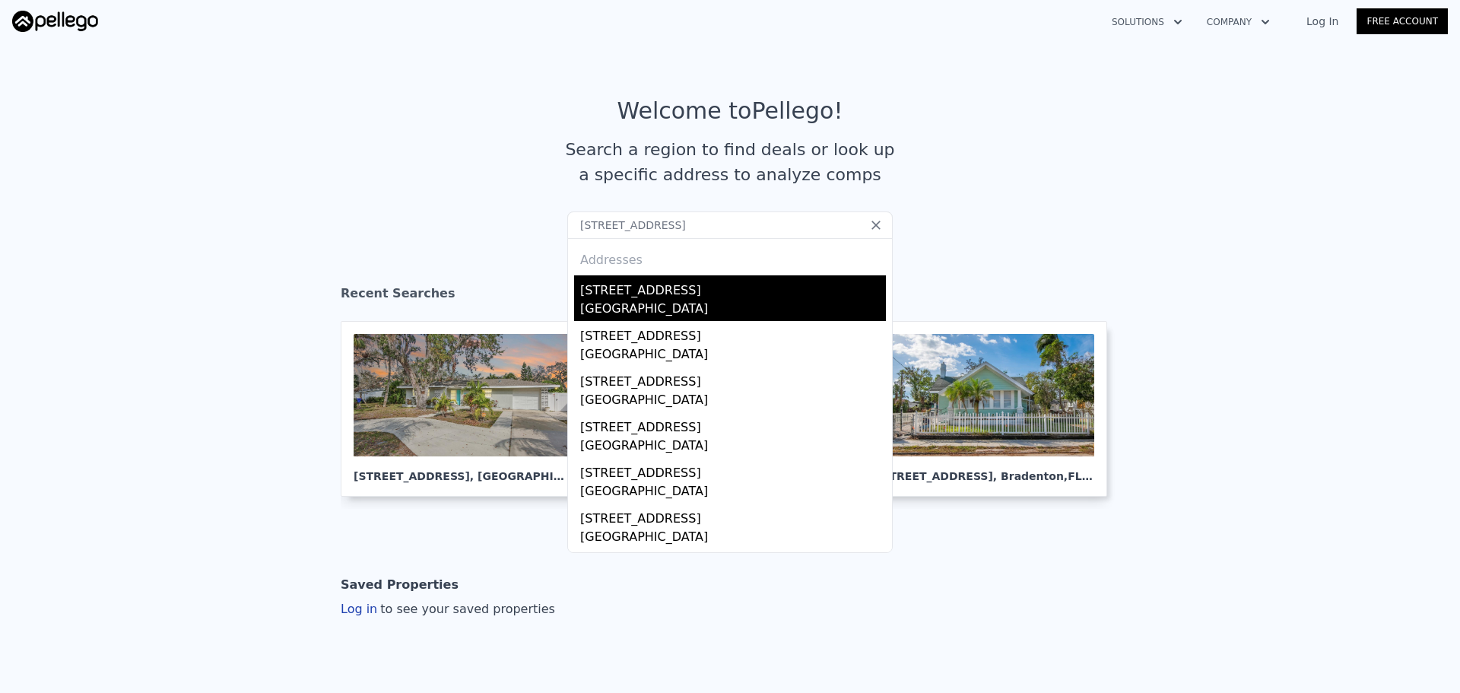
type input "1814 6th Ave W, Bradenton, FL 34205"
click at [688, 301] on div "Bradenton, FL 34205" at bounding box center [733, 310] width 306 height 21
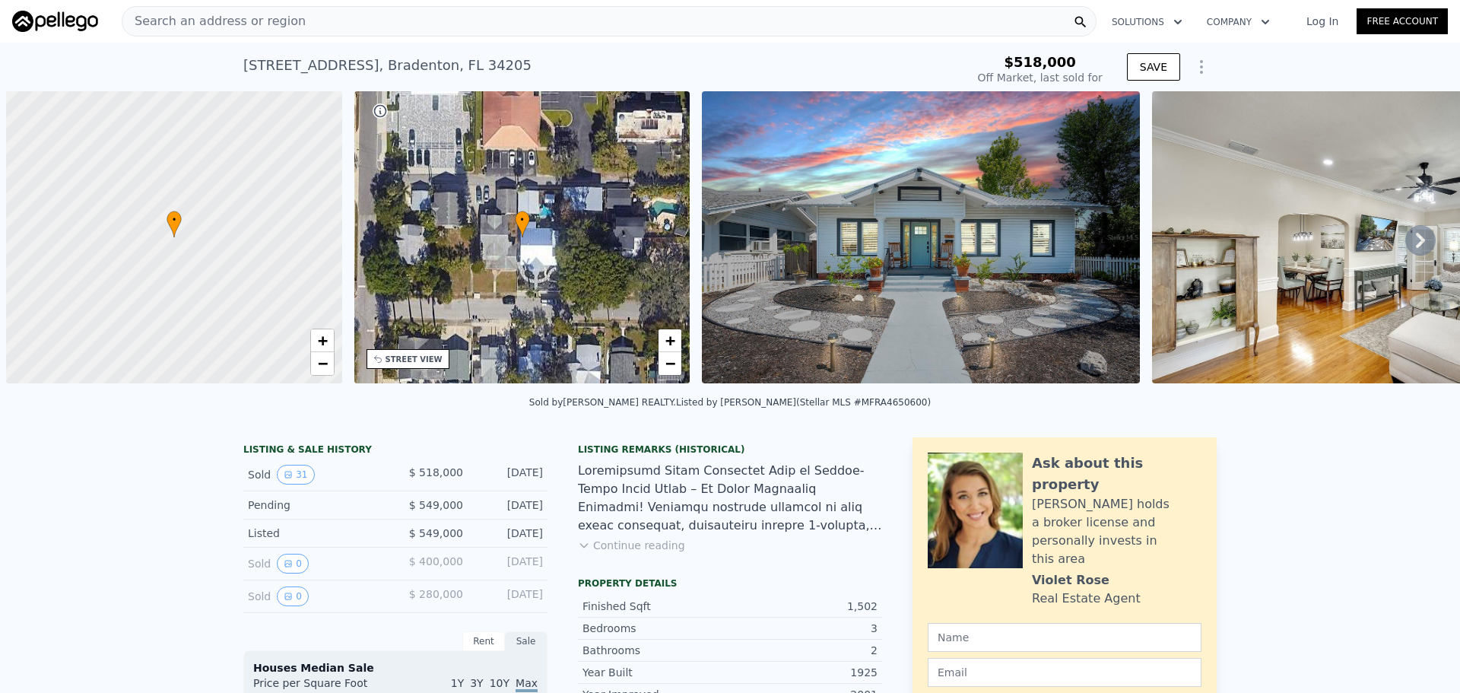
scroll to position [0, 6]
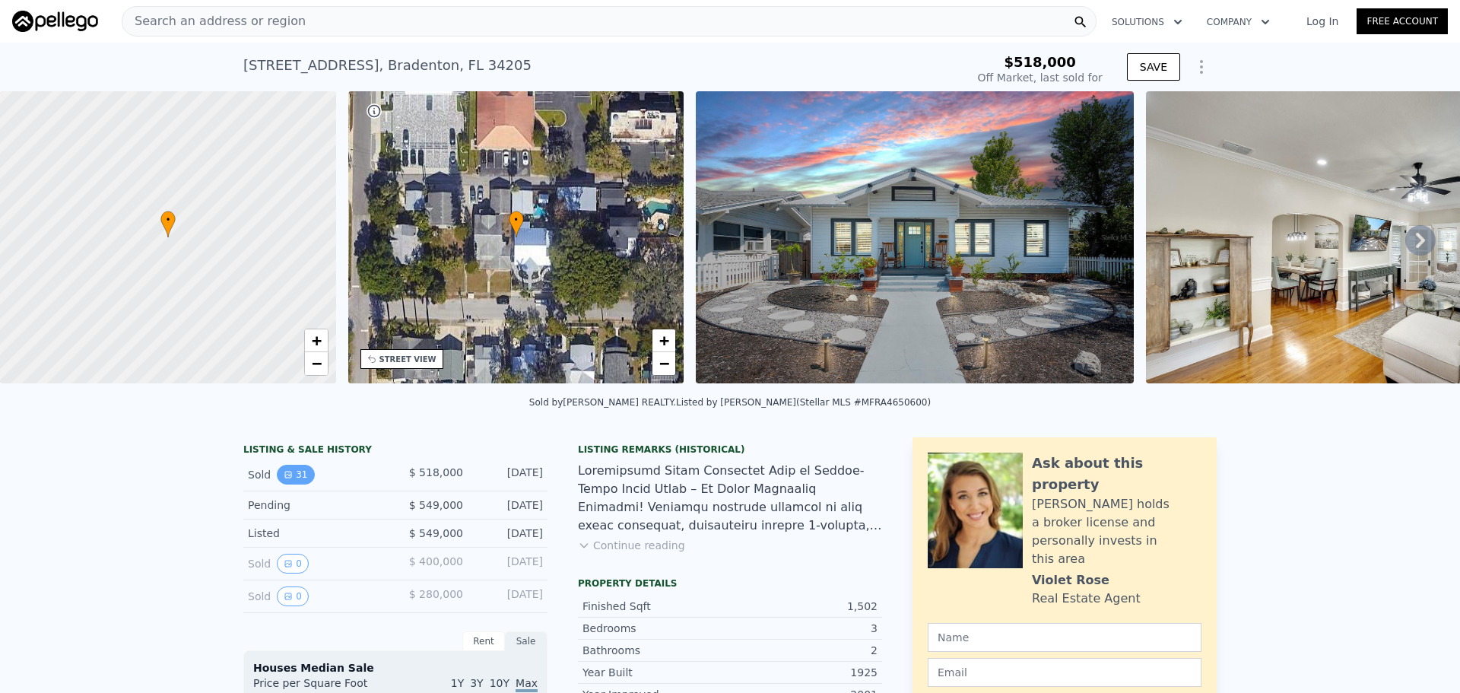
click at [287, 483] on button "31" at bounding box center [295, 474] width 37 height 20
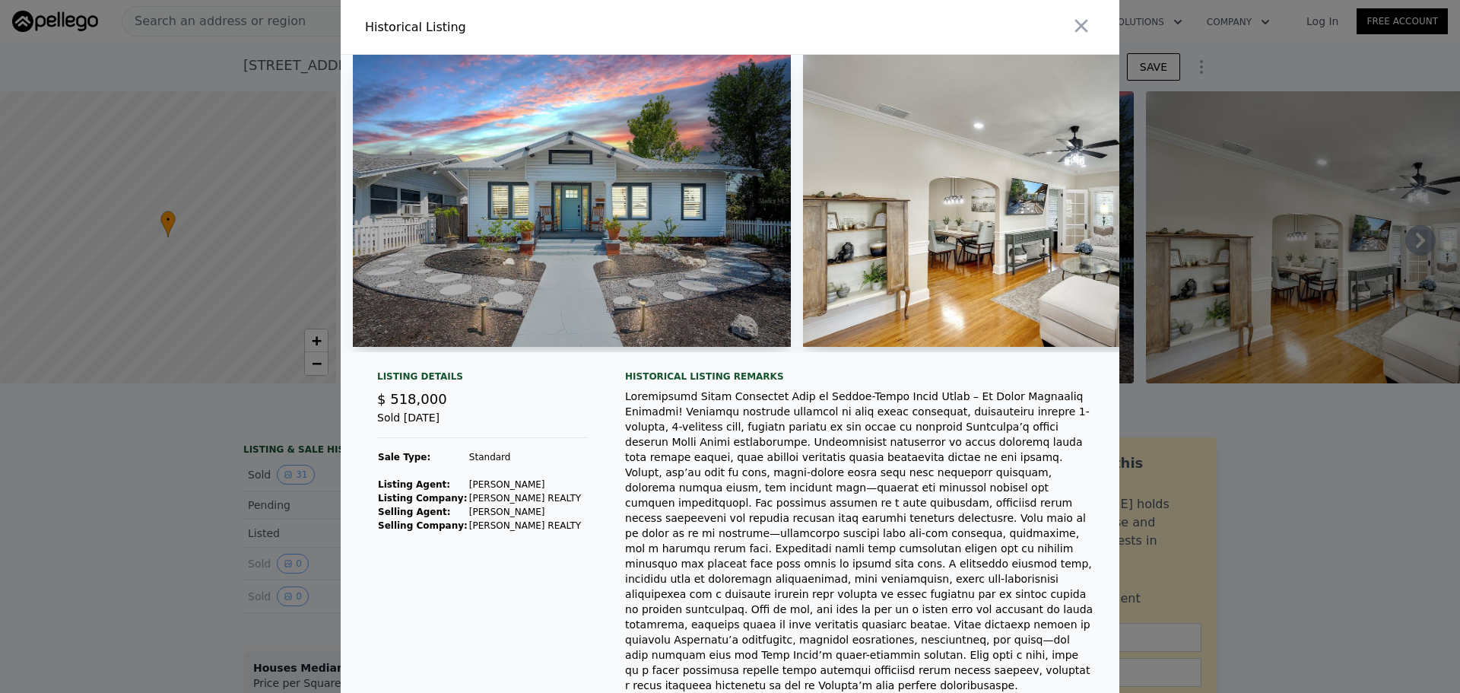
type input "$ 438,000"
type input "-$ 142,353"
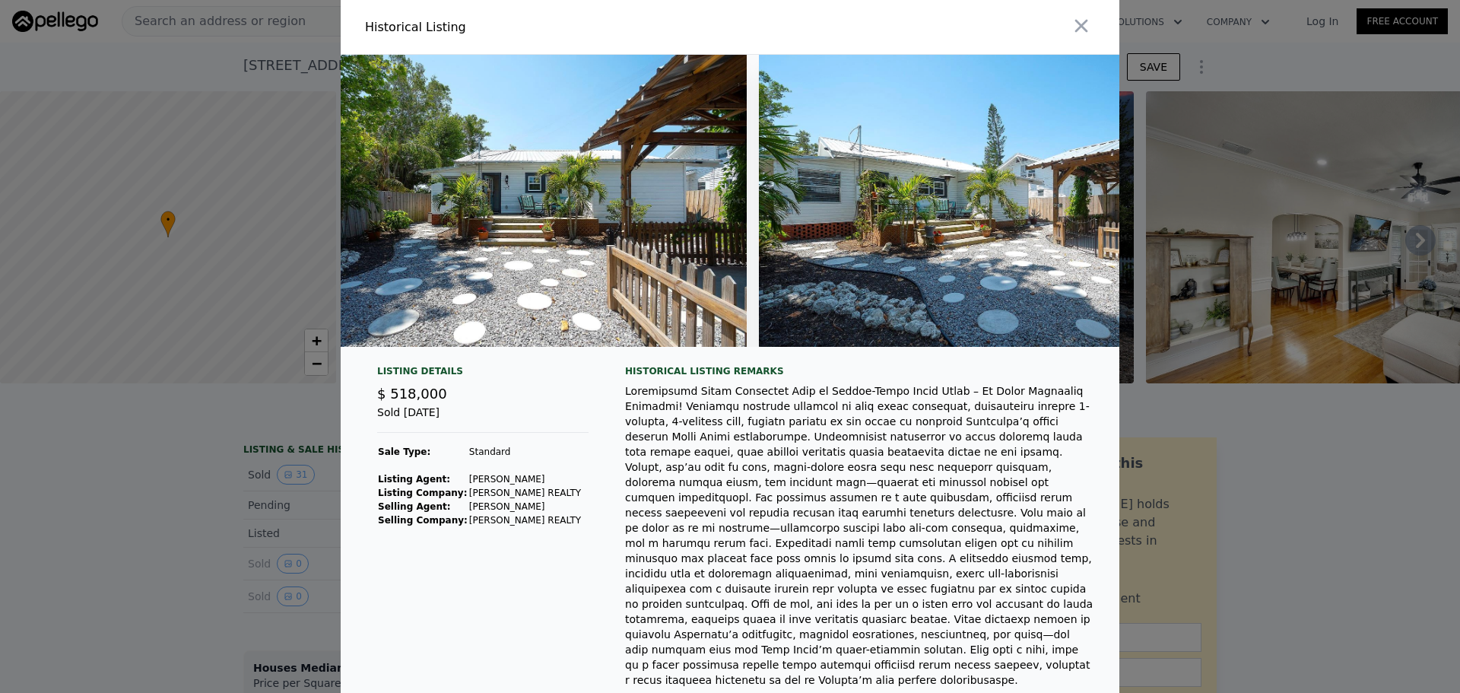
scroll to position [0, 13202]
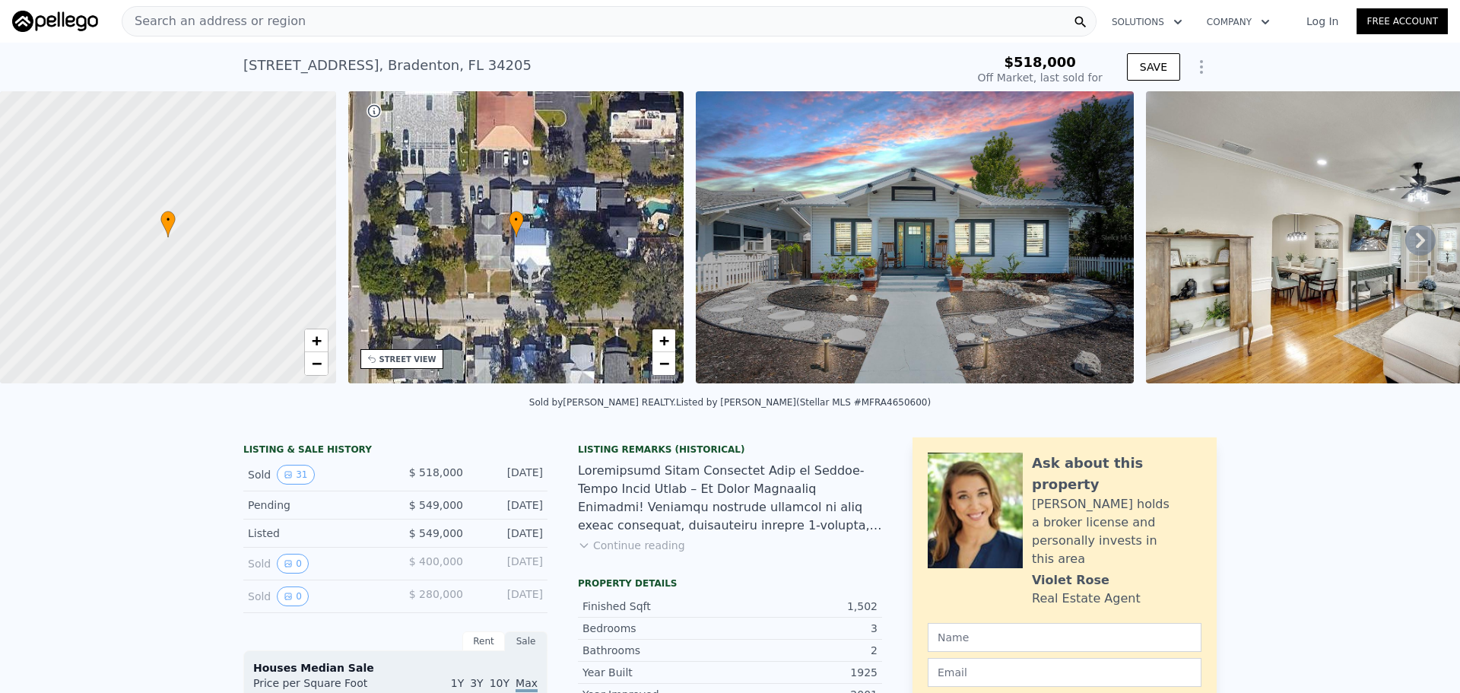
click at [664, 497] on div at bounding box center [730, 497] width 304 height 73
click at [657, 363] on link "−" at bounding box center [663, 363] width 23 height 23
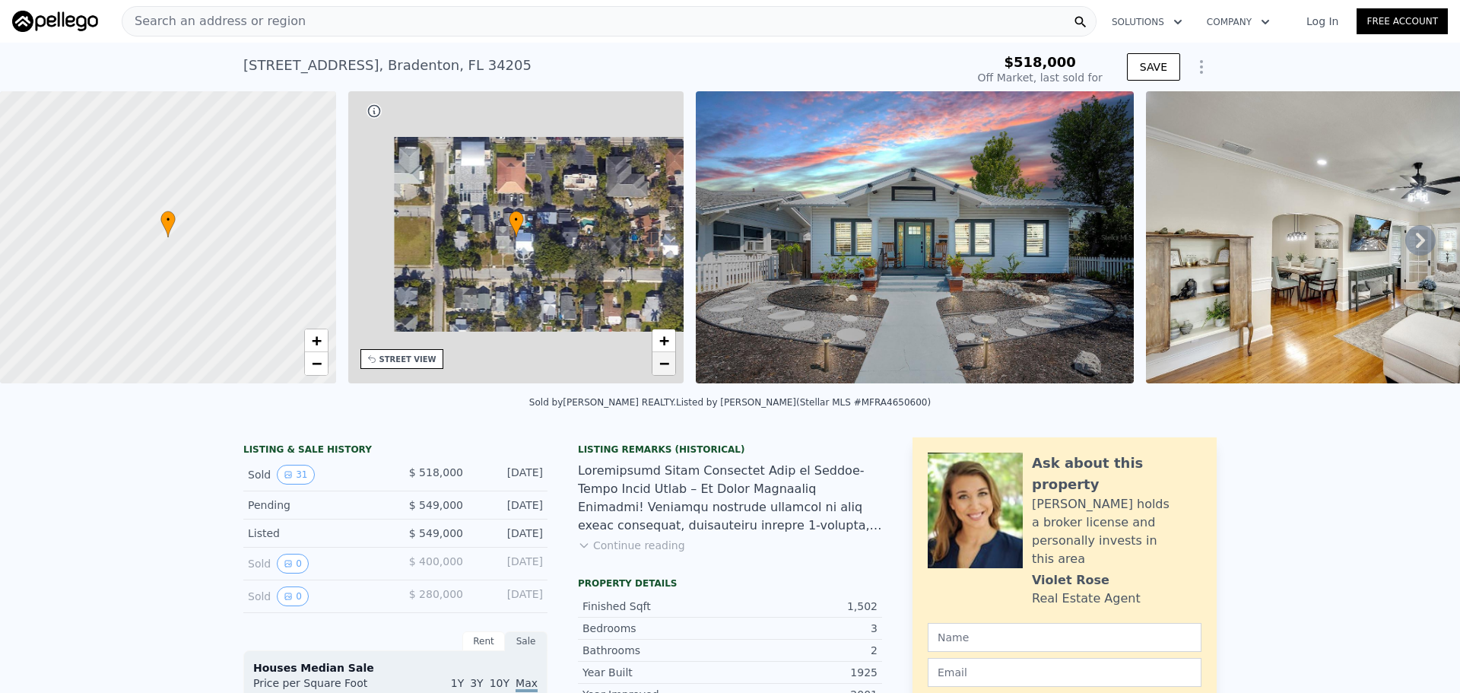
click at [657, 363] on link "−" at bounding box center [663, 363] width 23 height 23
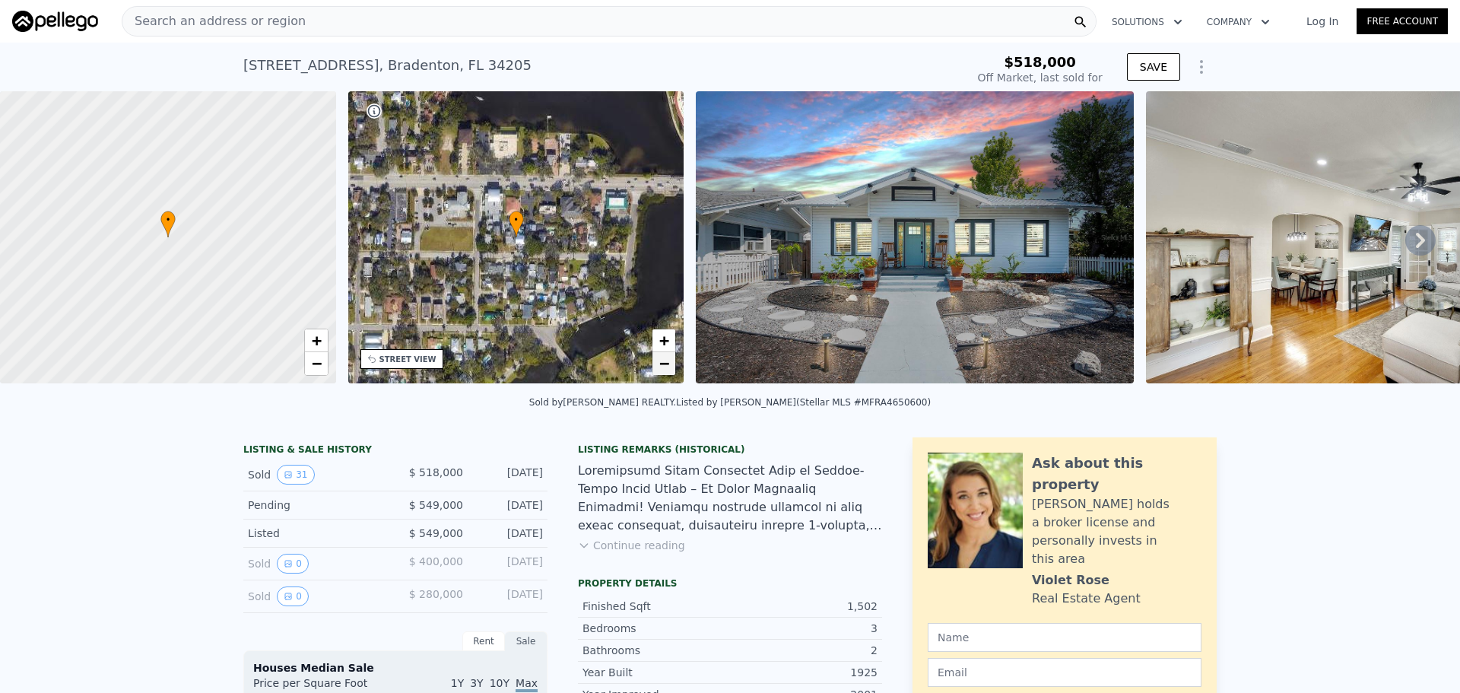
click at [663, 363] on span "−" at bounding box center [664, 363] width 10 height 19
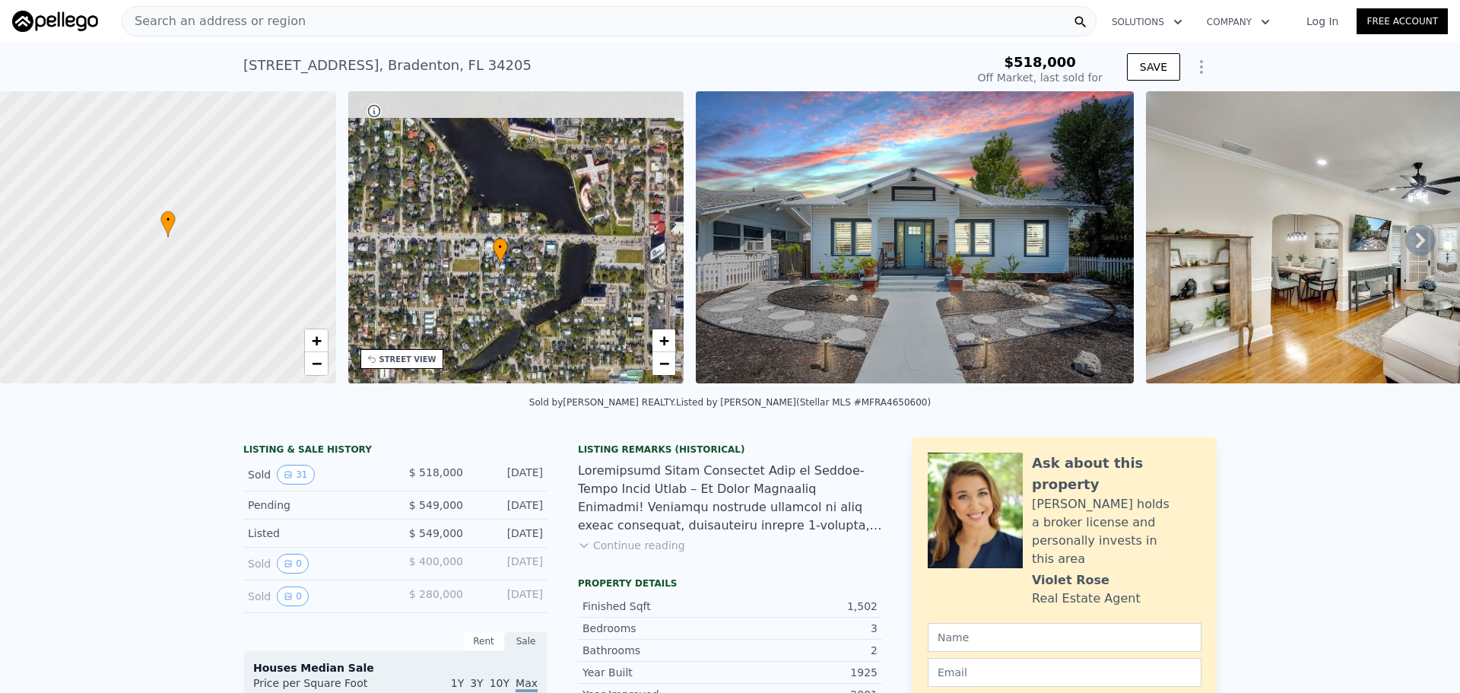
drag, startPoint x: 595, startPoint y: 253, endPoint x: 579, endPoint y: 284, distance: 34.7
click at [579, 284] on div "• + −" at bounding box center [516, 237] width 336 height 292
